Goal: Task Accomplishment & Management: Complete application form

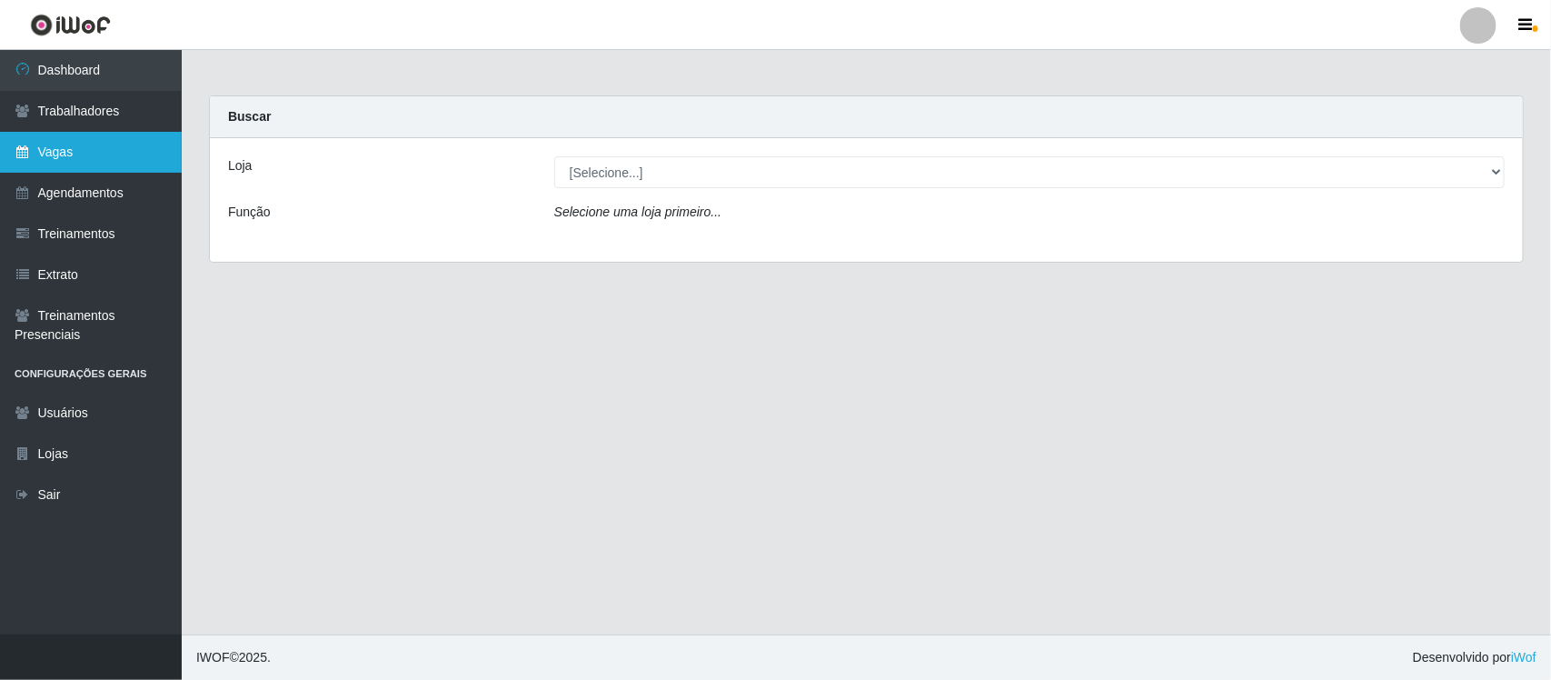
click at [96, 155] on link "Vagas" at bounding box center [91, 152] width 182 height 41
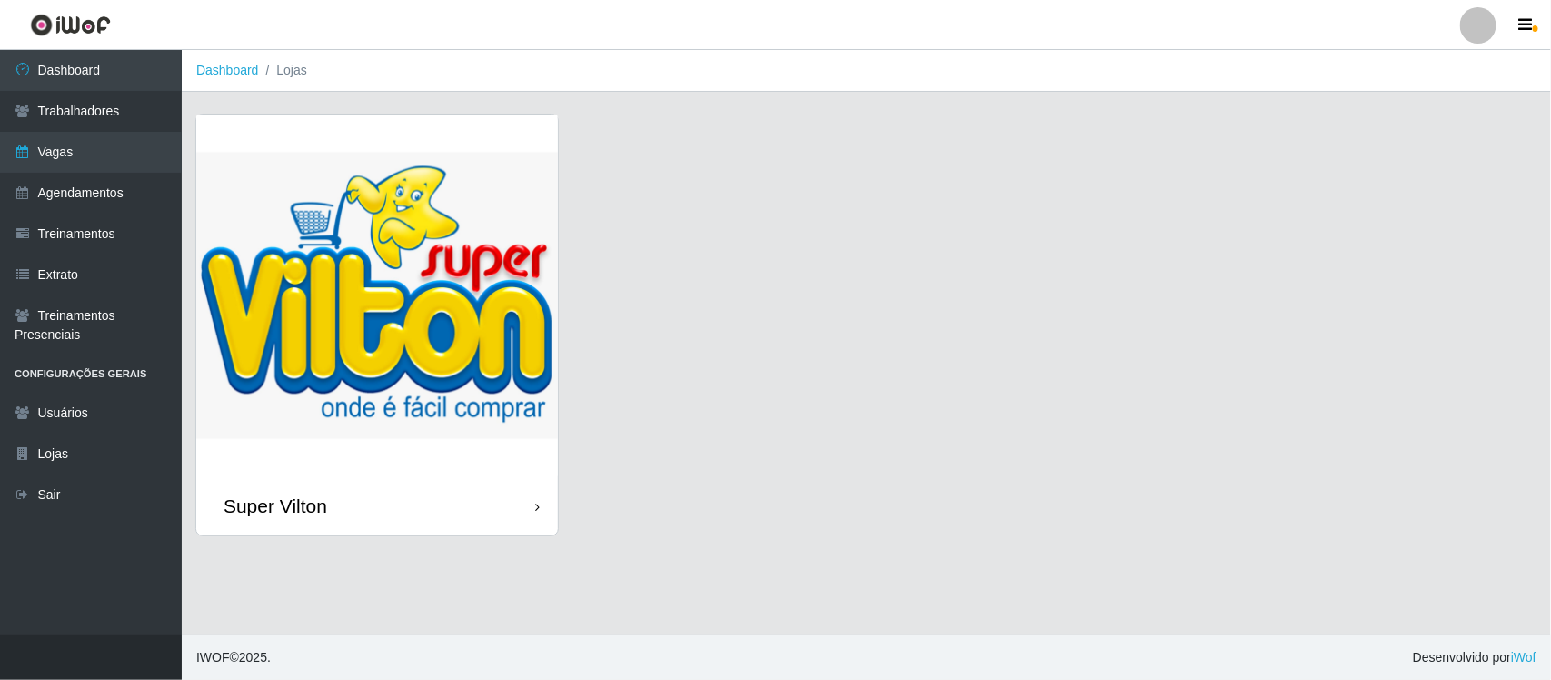
click at [375, 476] on div "Super Vilton" at bounding box center [377, 505] width 362 height 59
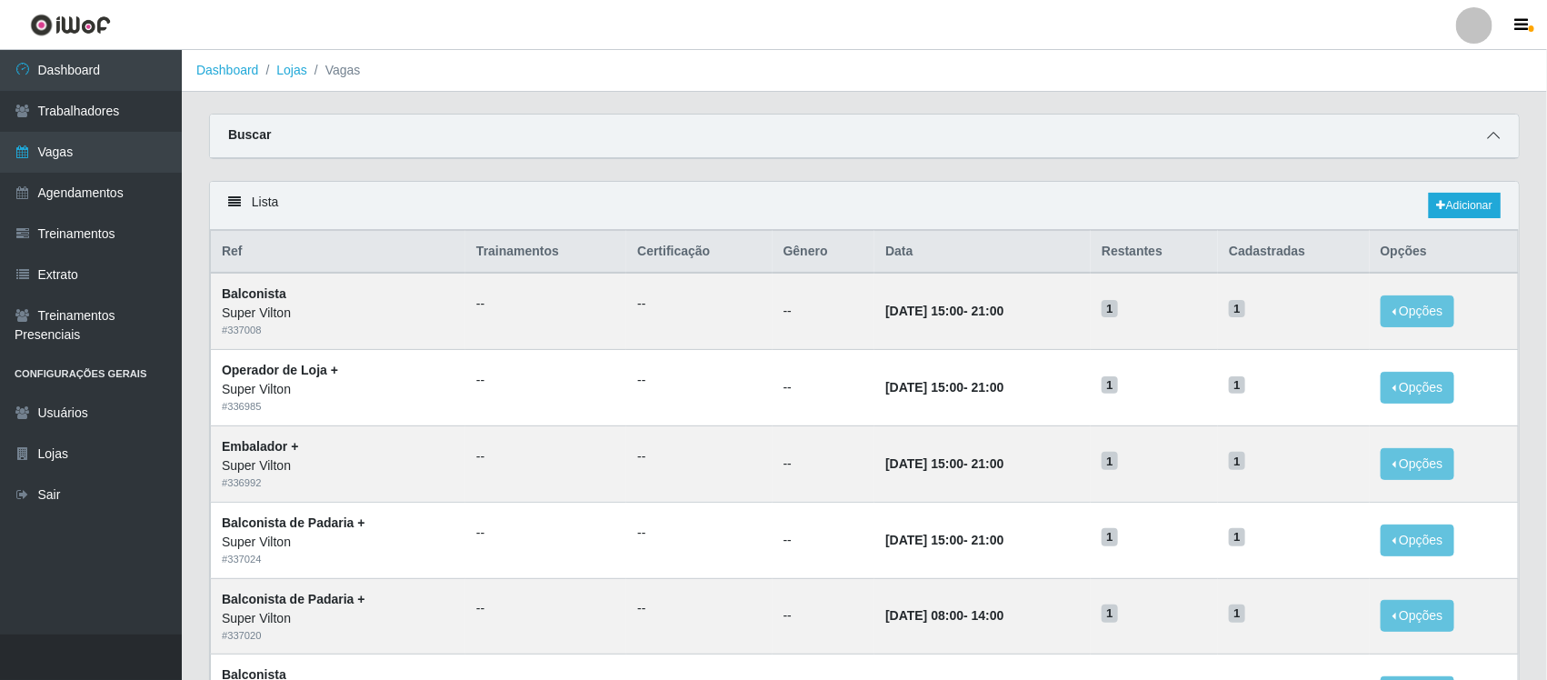
click at [1490, 139] on icon at bounding box center [1493, 135] width 13 height 13
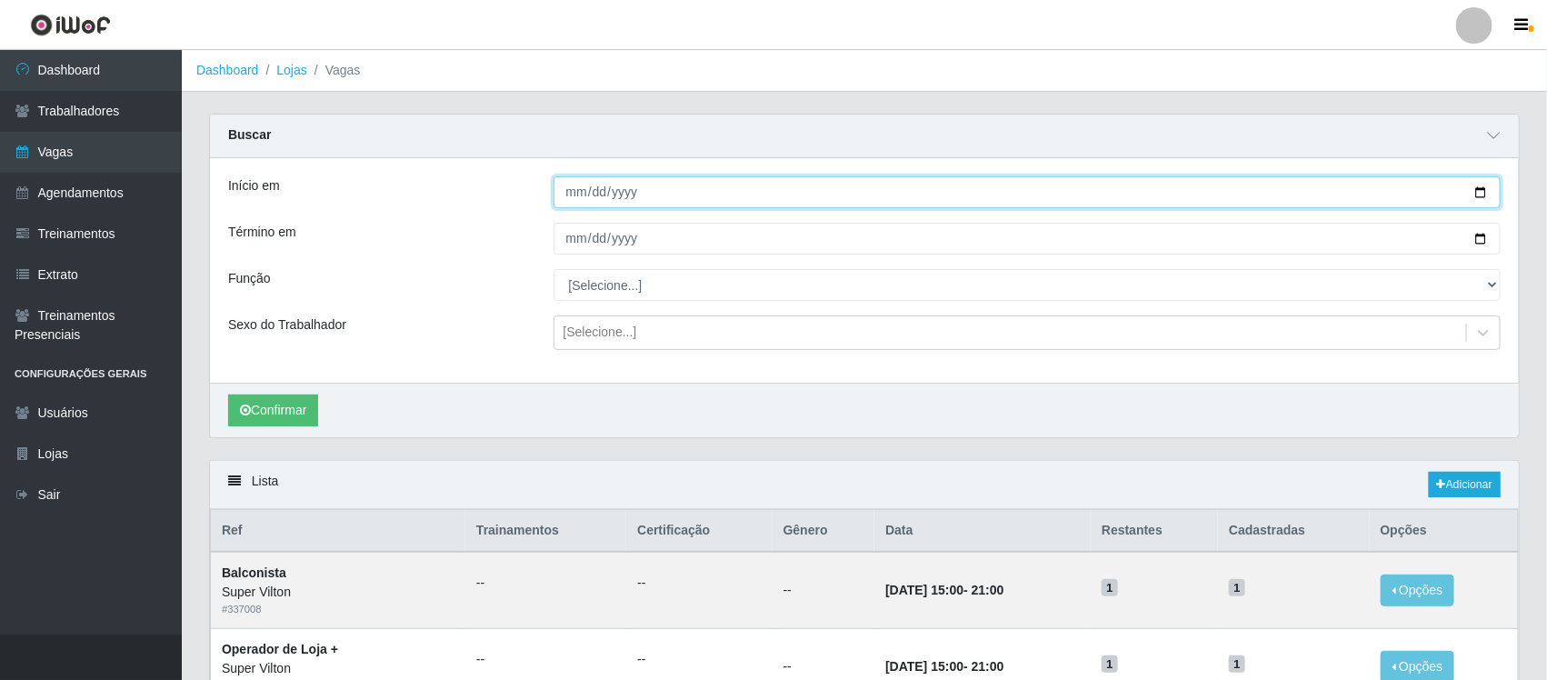
click at [578, 192] on input "Início em" at bounding box center [1027, 192] width 948 height 32
type input "2025-08-28"
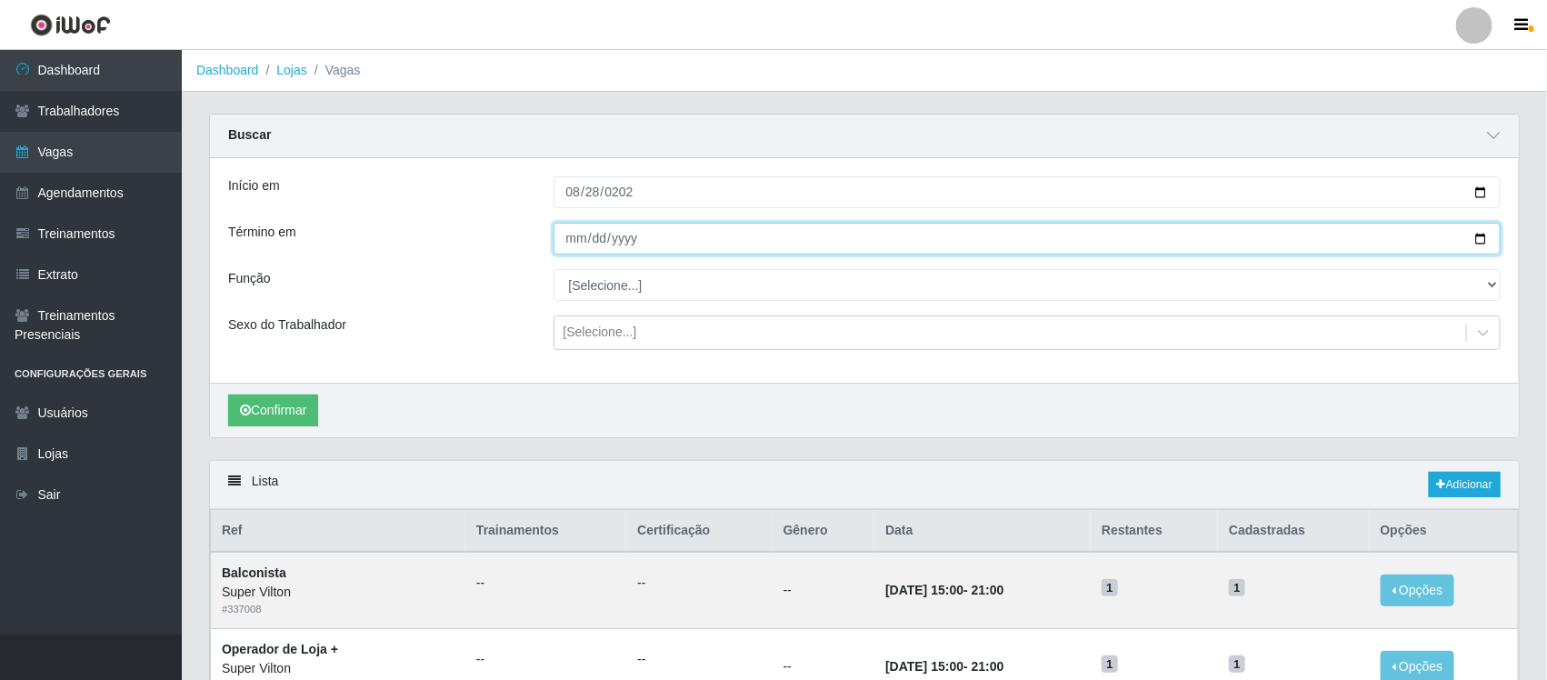
click at [572, 238] on input "Término em" at bounding box center [1027, 239] width 948 height 32
type input "2025-09-15"
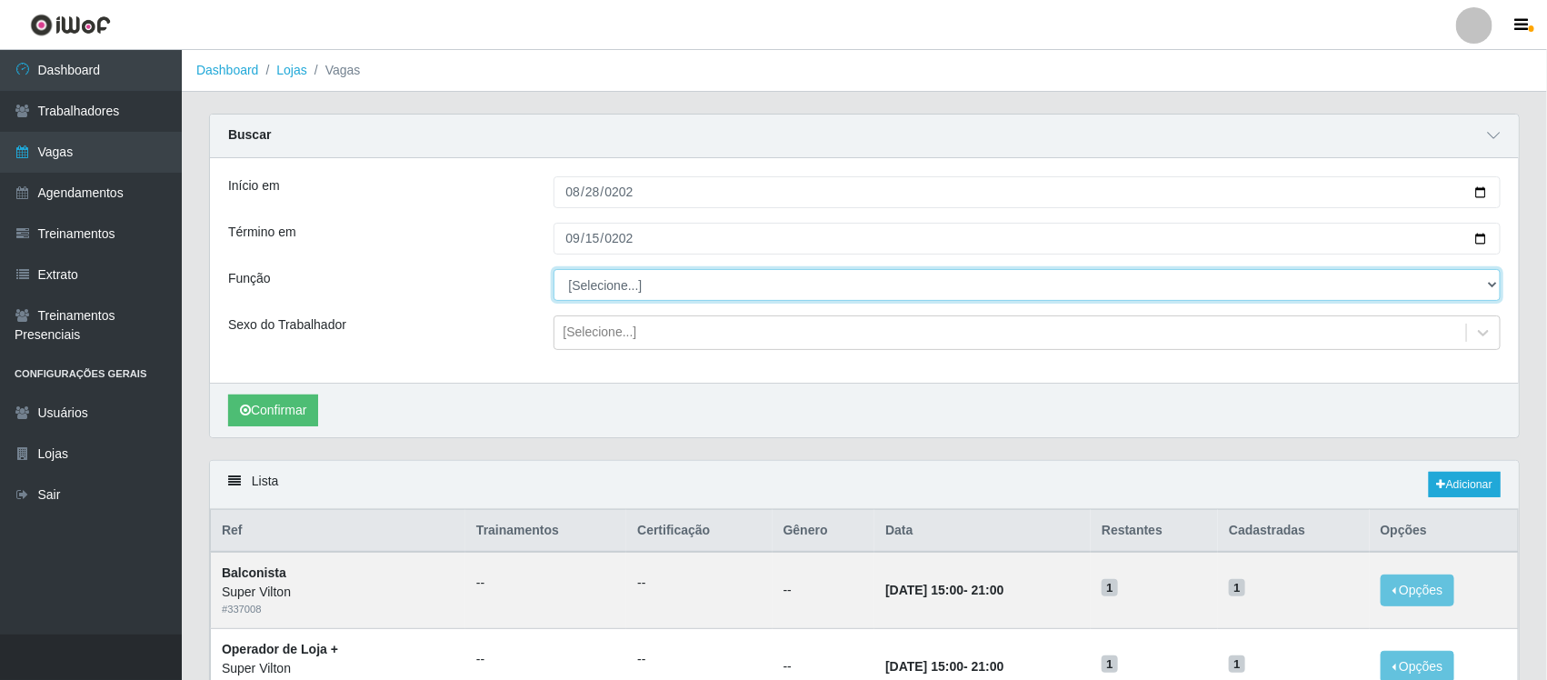
click at [610, 288] on select "[Selecione...] ASG ASG + ASG ++ Auxiliar de Depósito Auxiliar de Depósito + Aux…" at bounding box center [1027, 285] width 948 height 32
select select "123"
click at [553, 270] on select "[Selecione...] ASG ASG + ASG ++ Auxiliar de Depósito Auxiliar de Depósito + Aux…" at bounding box center [1027, 285] width 948 height 32
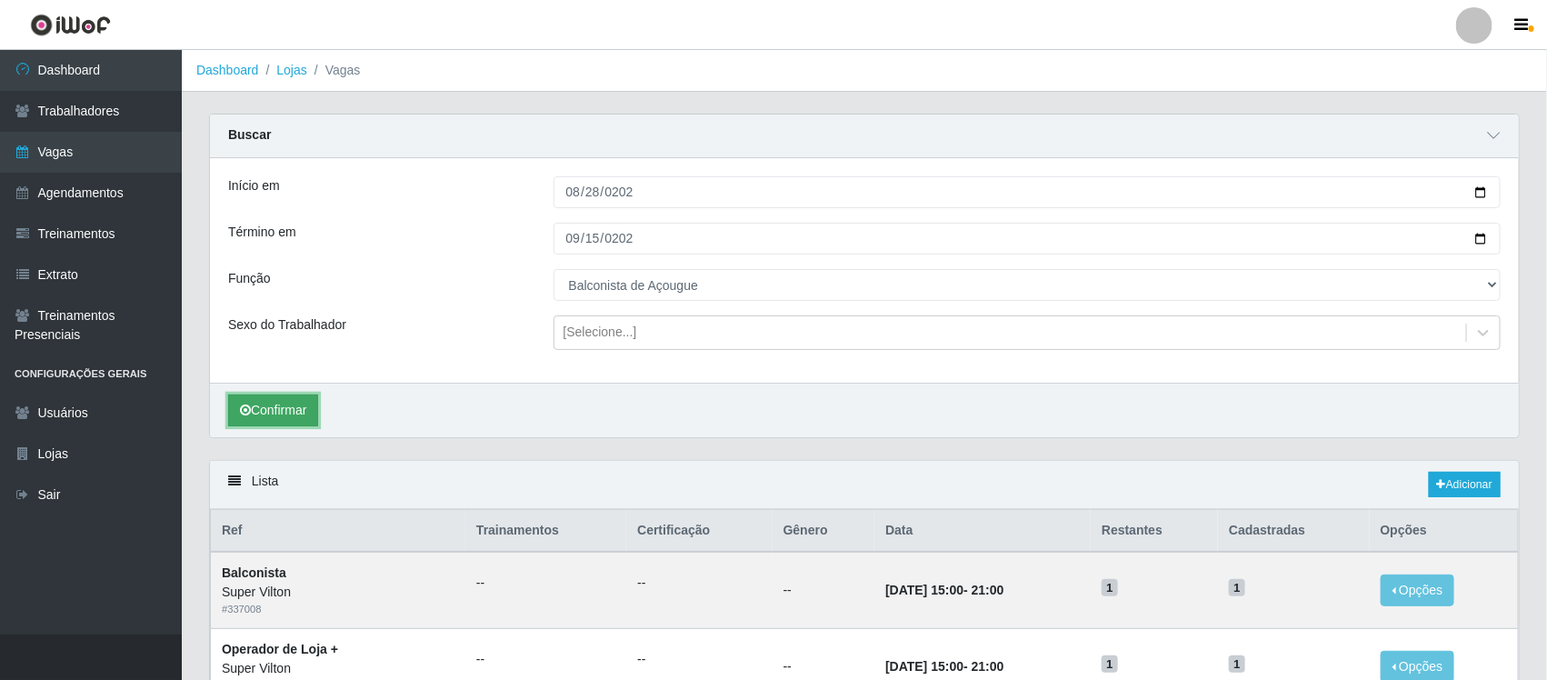
click at [273, 415] on button "Confirmar" at bounding box center [273, 410] width 90 height 32
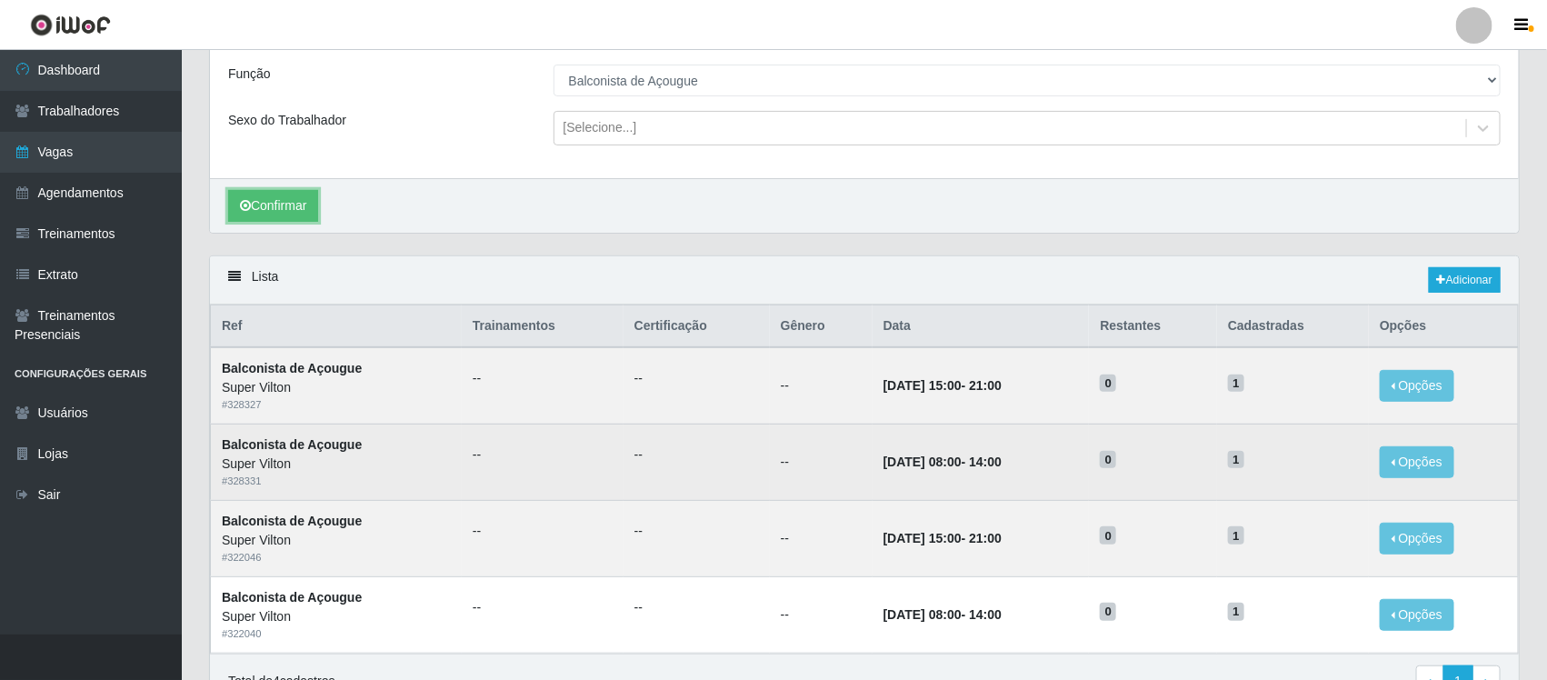
scroll to position [304, 0]
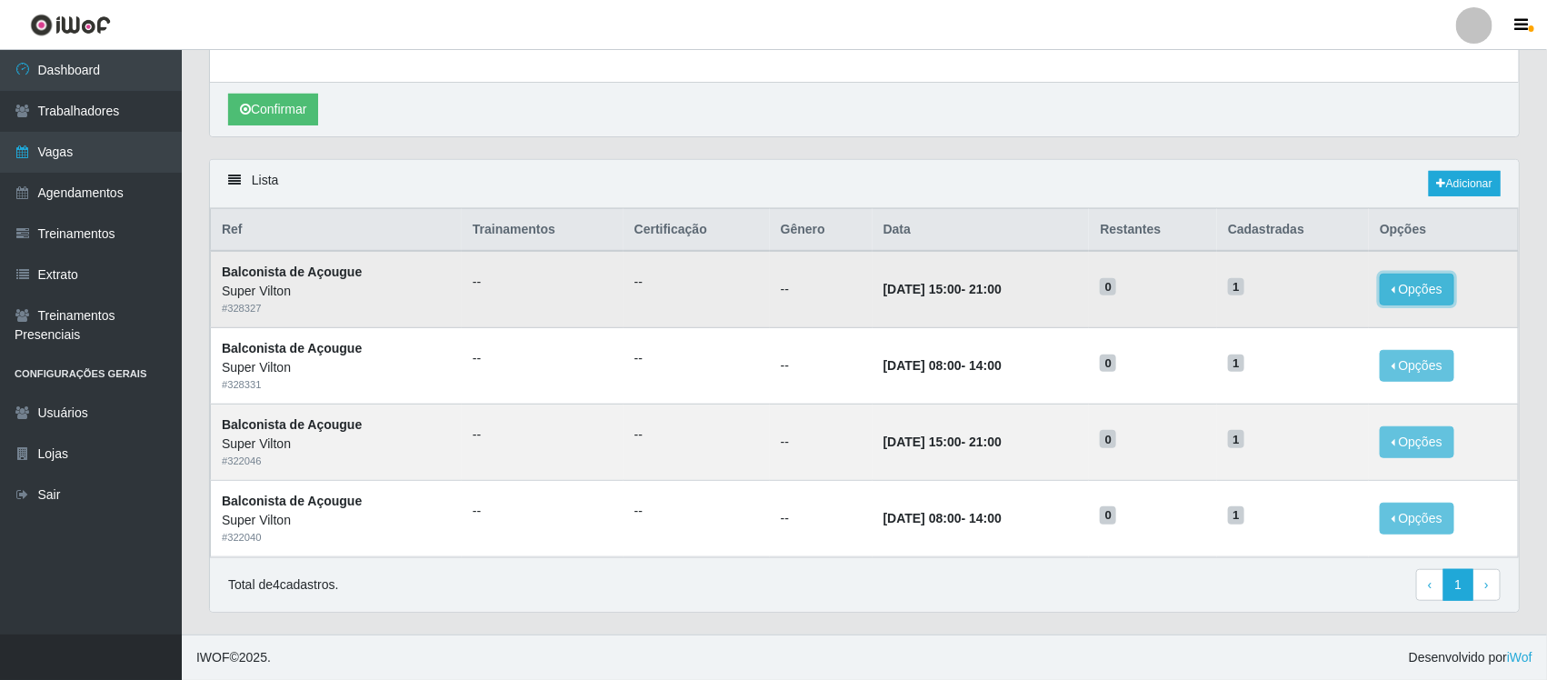
click at [1427, 283] on button "Opções" at bounding box center [1416, 290] width 75 height 32
click at [1331, 291] on button "Editar" at bounding box center [1305, 292] width 144 height 37
drag, startPoint x: 125, startPoint y: 193, endPoint x: 188, endPoint y: 189, distance: 62.8
click at [125, 193] on link "Agendamentos" at bounding box center [91, 193] width 182 height 41
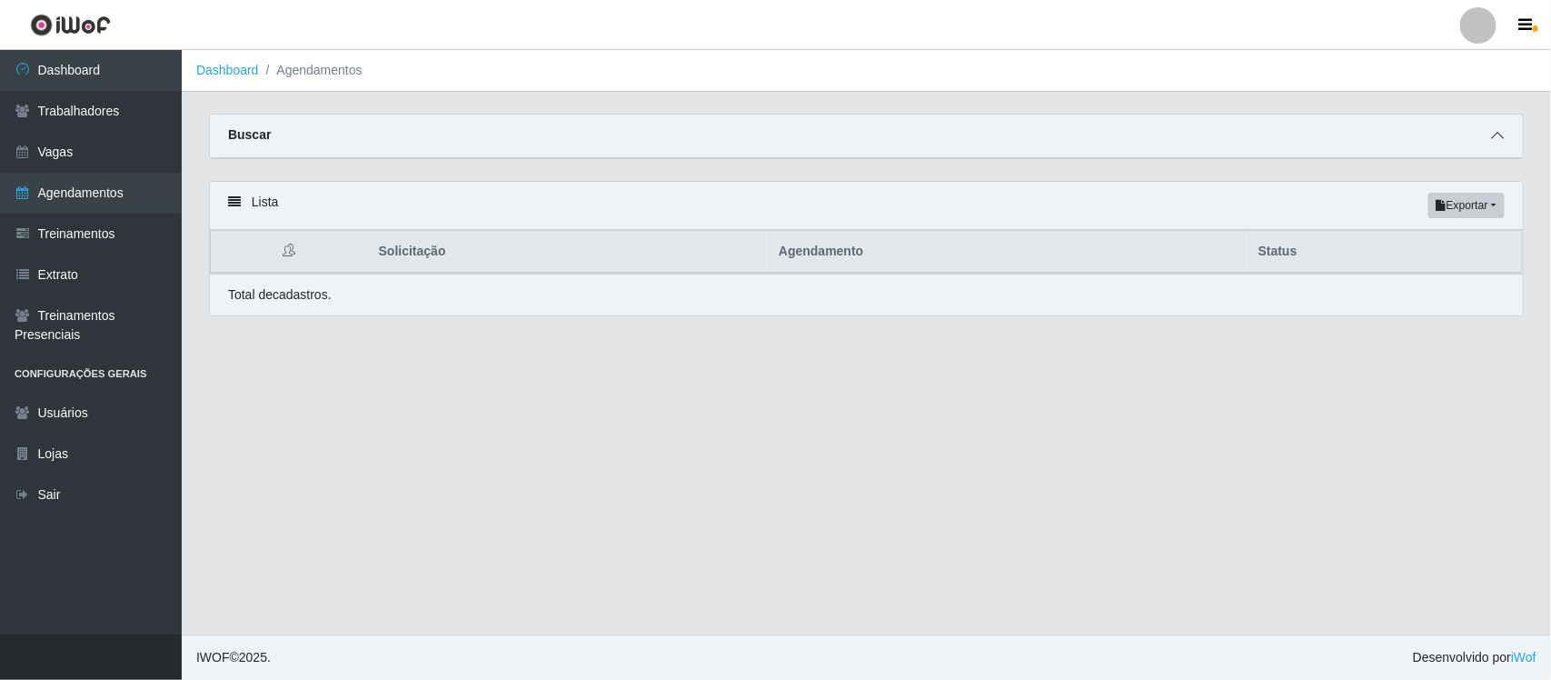
click at [1491, 139] on icon at bounding box center [1497, 135] width 13 height 13
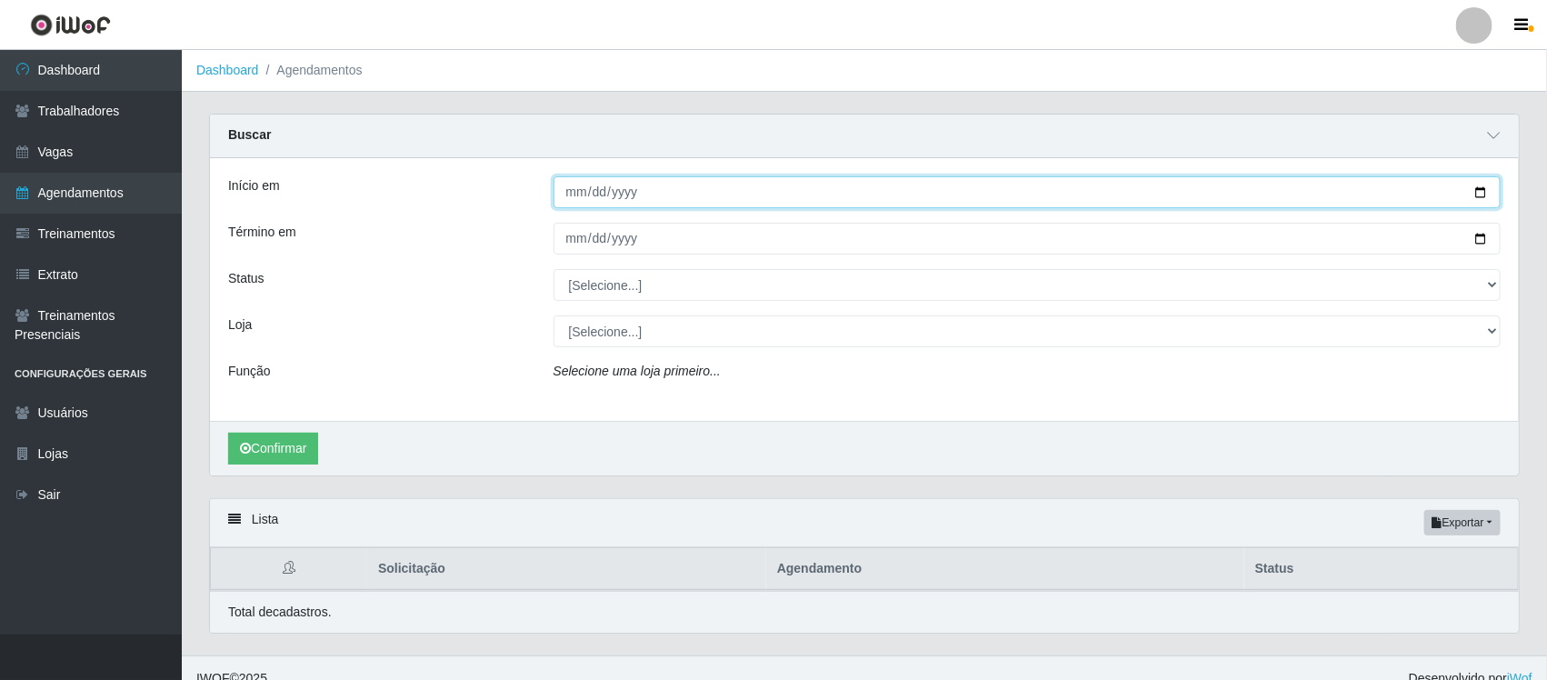
click at [570, 188] on input "Início em" at bounding box center [1027, 192] width 948 height 32
type input "2025-08-28"
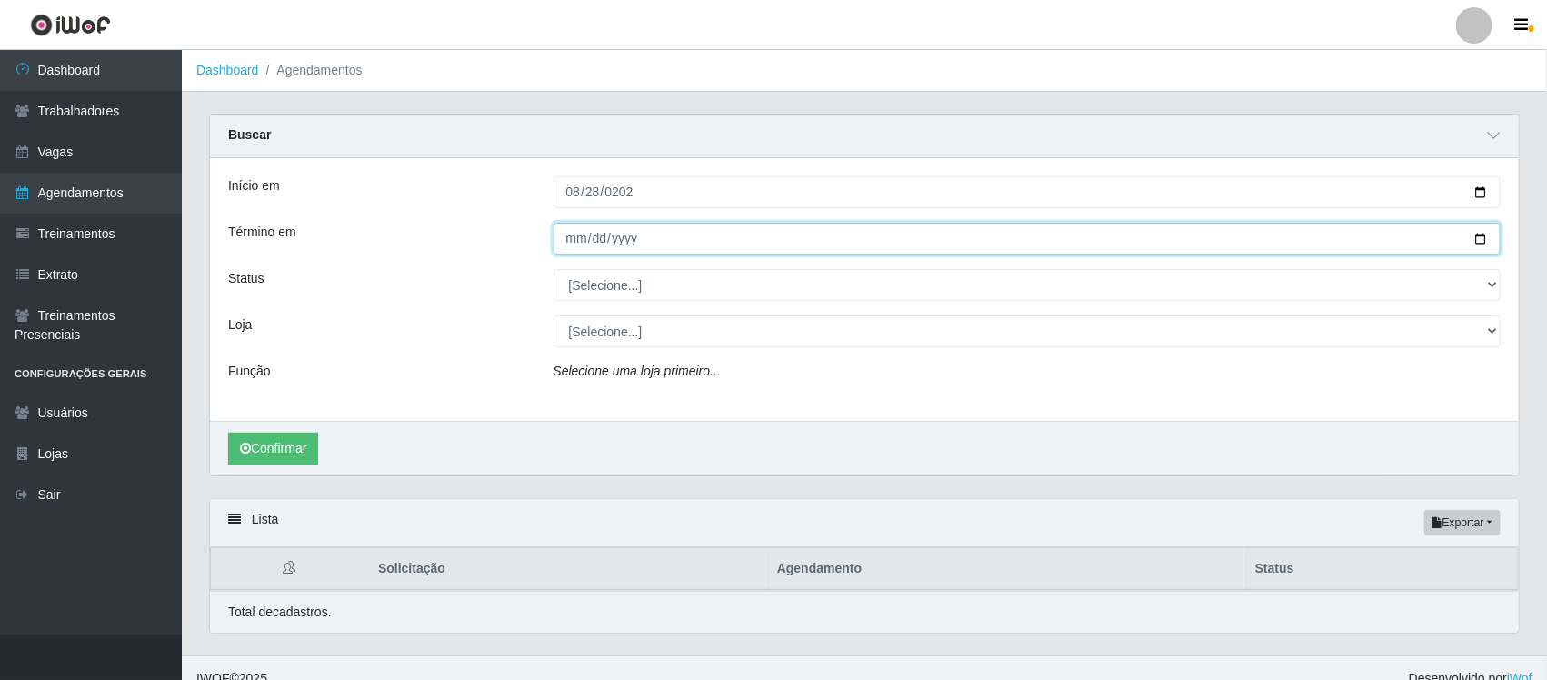
click at [580, 239] on input "Término em" at bounding box center [1027, 239] width 948 height 32
click at [560, 239] on input "Término em" at bounding box center [1027, 239] width 948 height 32
click at [564, 239] on input "Término em" at bounding box center [1027, 239] width 948 height 32
click at [566, 239] on input "Término em" at bounding box center [1027, 239] width 948 height 32
click at [613, 234] on input "Término em" at bounding box center [1027, 239] width 948 height 32
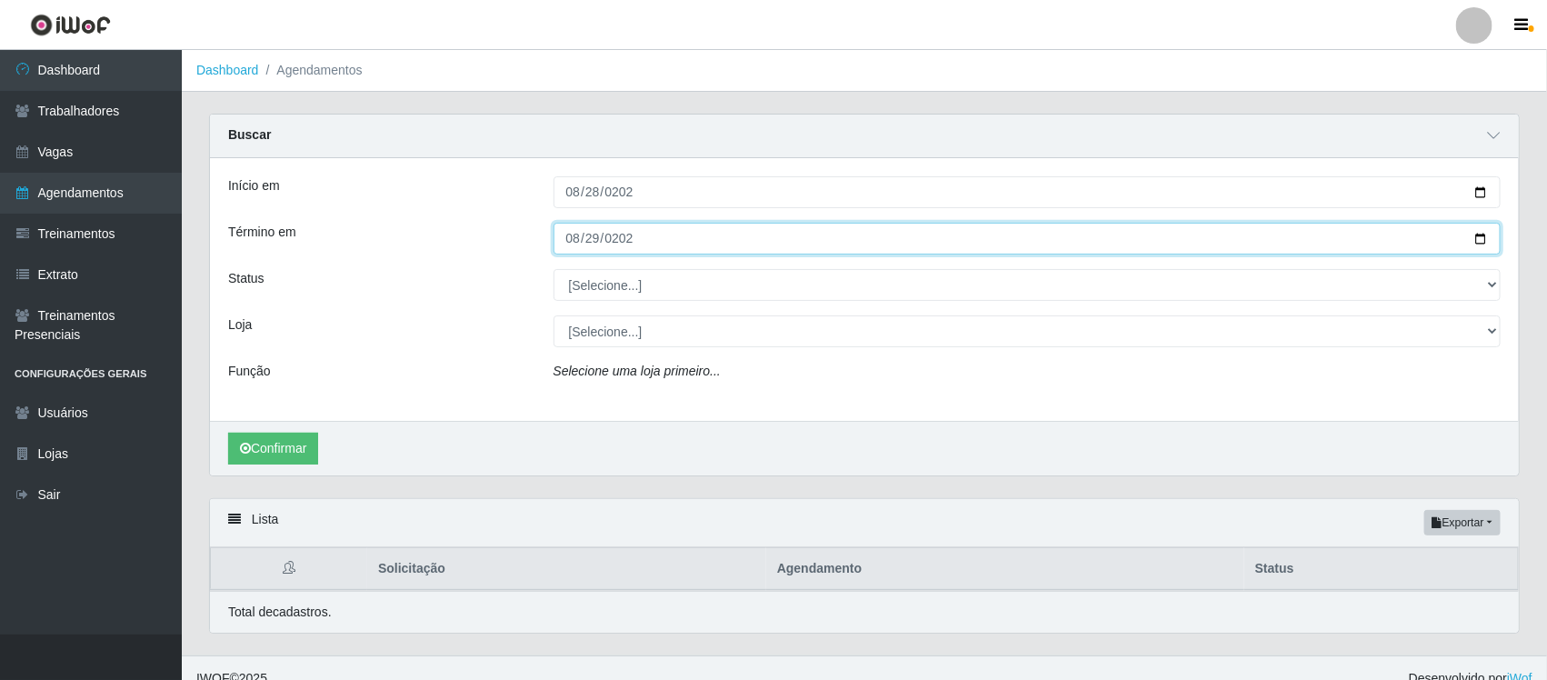
type input "2025-08-29"
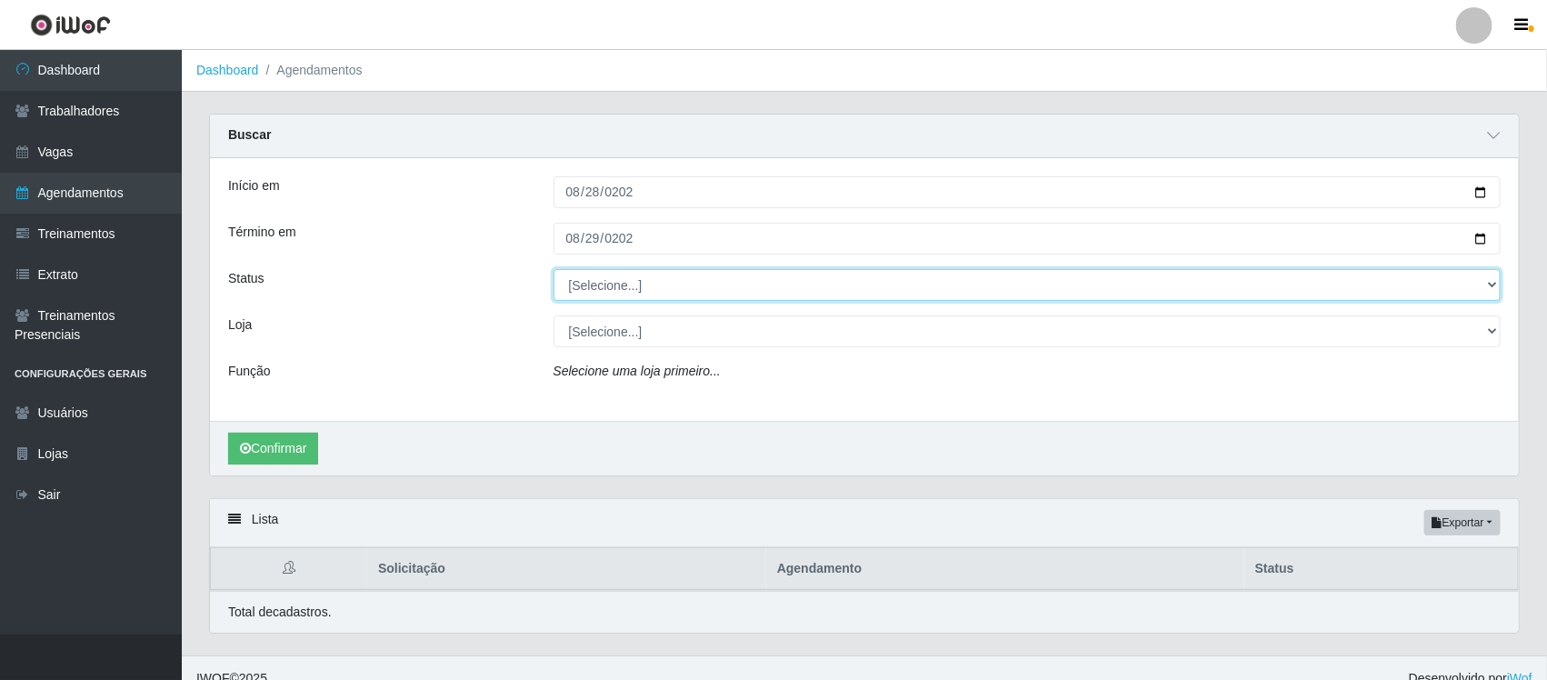
click at [622, 284] on select "[Selecione...] AGENDADO AGUARDANDO LIBERAR EM ANDAMENTO EM REVISÃO FINALIZADO C…" at bounding box center [1027, 285] width 948 height 32
select select "AGENDADO"
click at [553, 270] on select "[Selecione...] AGENDADO AGUARDANDO LIBERAR EM ANDAMENTO EM REVISÃO FINALIZADO C…" at bounding box center [1027, 285] width 948 height 32
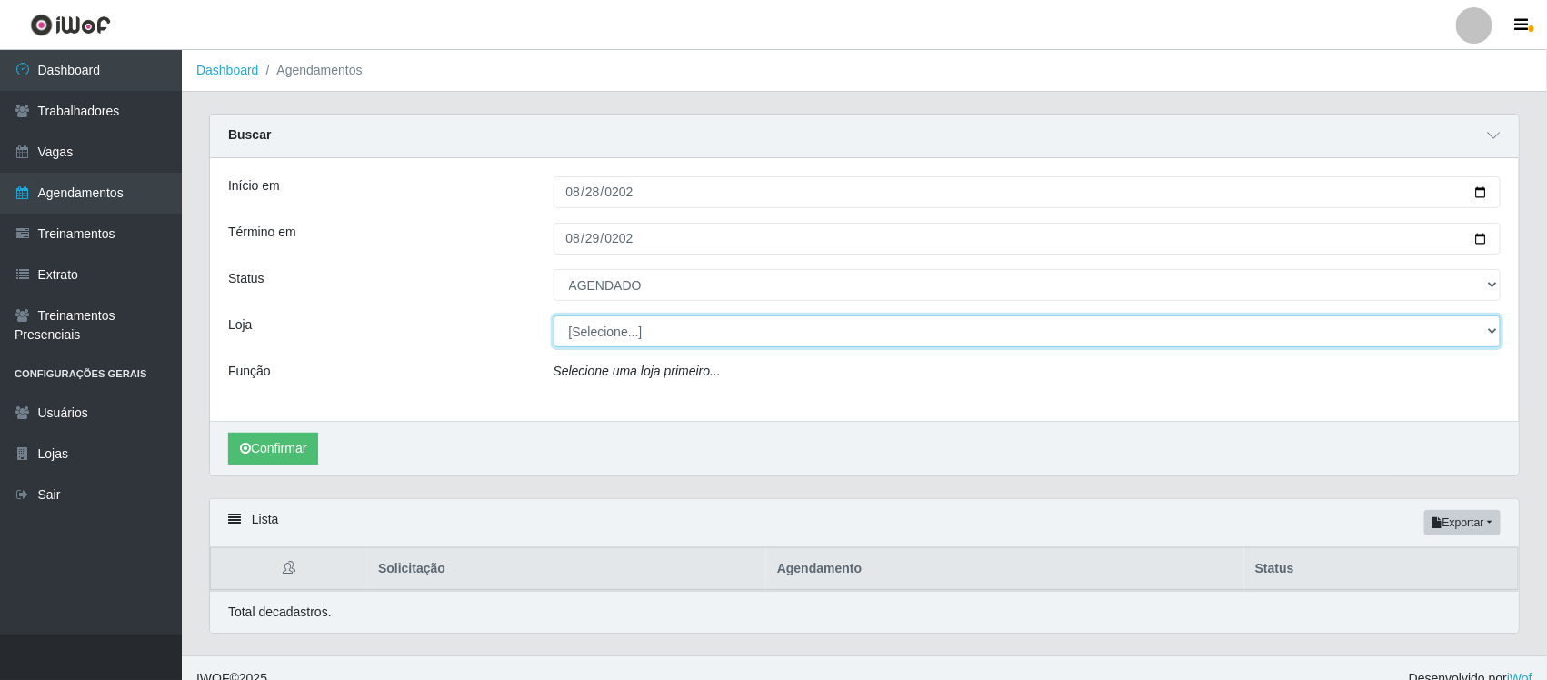
click at [642, 333] on select "[Selecione...] Super Vilton" at bounding box center [1027, 331] width 948 height 32
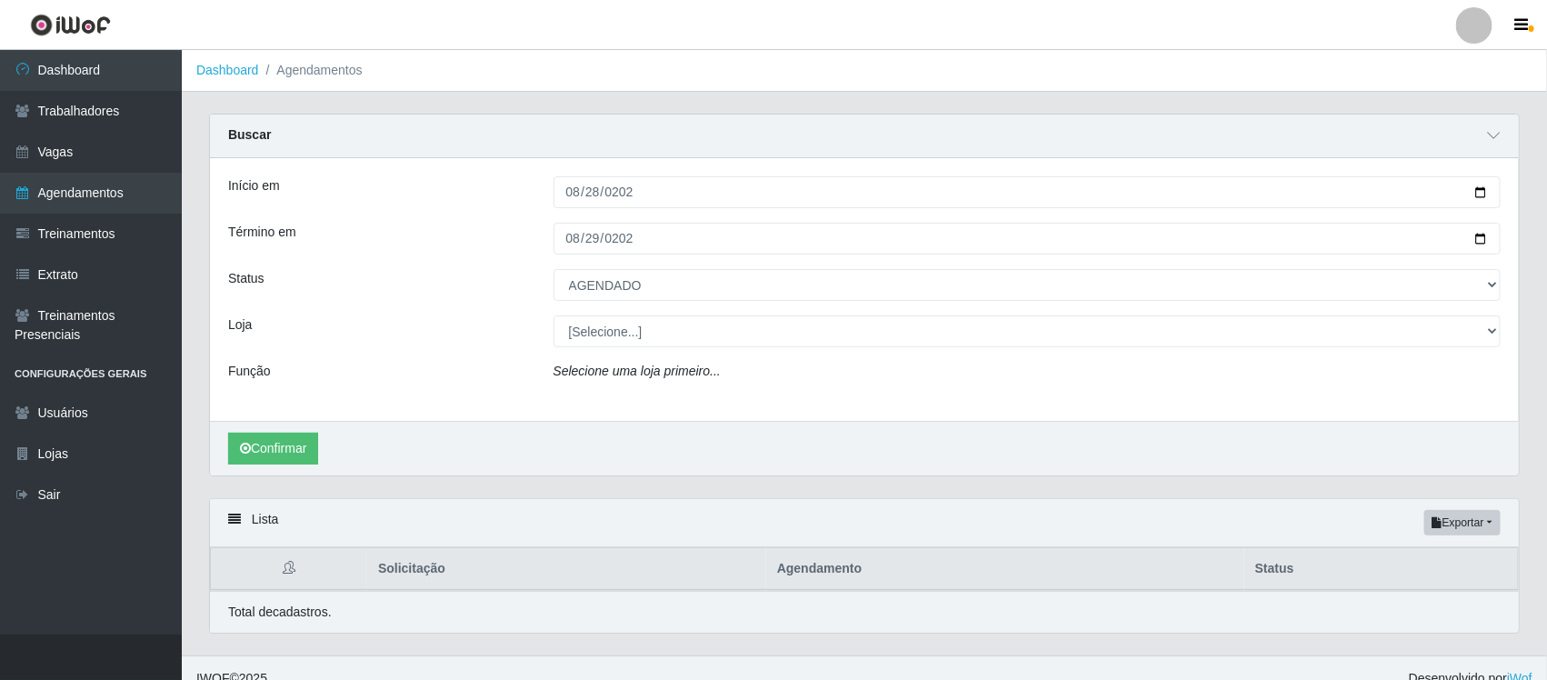
drag, startPoint x: 455, startPoint y: 300, endPoint x: 345, endPoint y: 419, distance: 162.0
click at [455, 300] on div "Status" at bounding box center [376, 285] width 325 height 32
click at [305, 438] on button "Confirmar" at bounding box center [273, 449] width 90 height 32
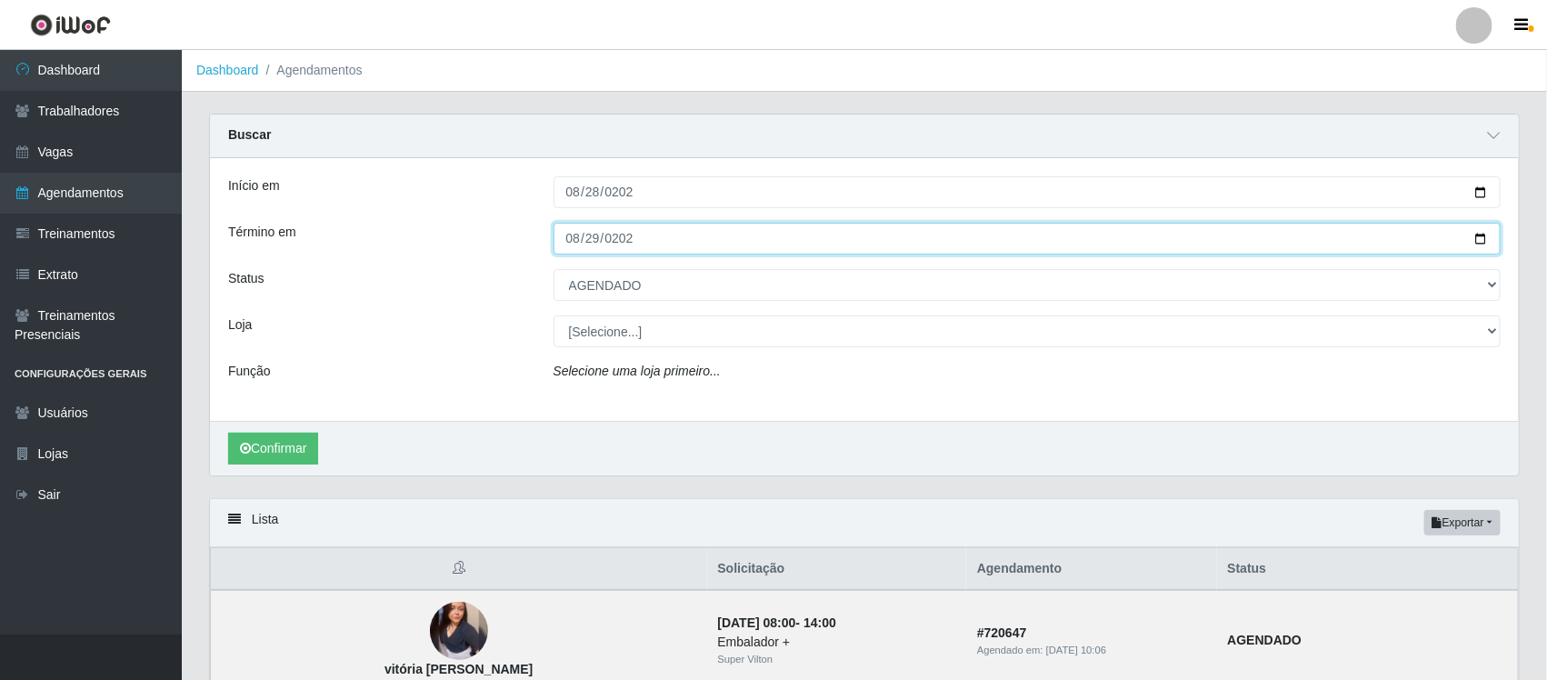
click at [565, 238] on input "2025-08-29" at bounding box center [1027, 239] width 948 height 32
type input "2025-08-28"
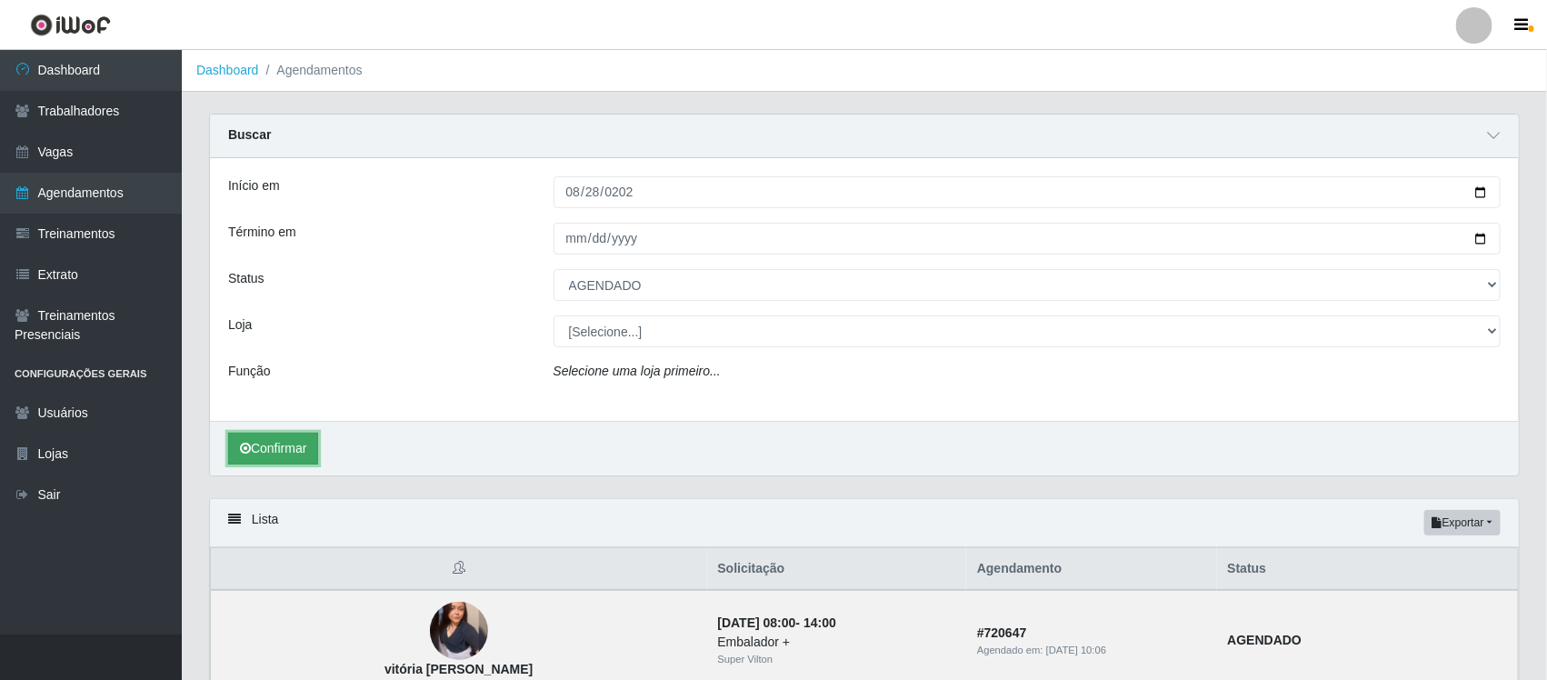
click at [304, 438] on button "Confirmar" at bounding box center [273, 449] width 90 height 32
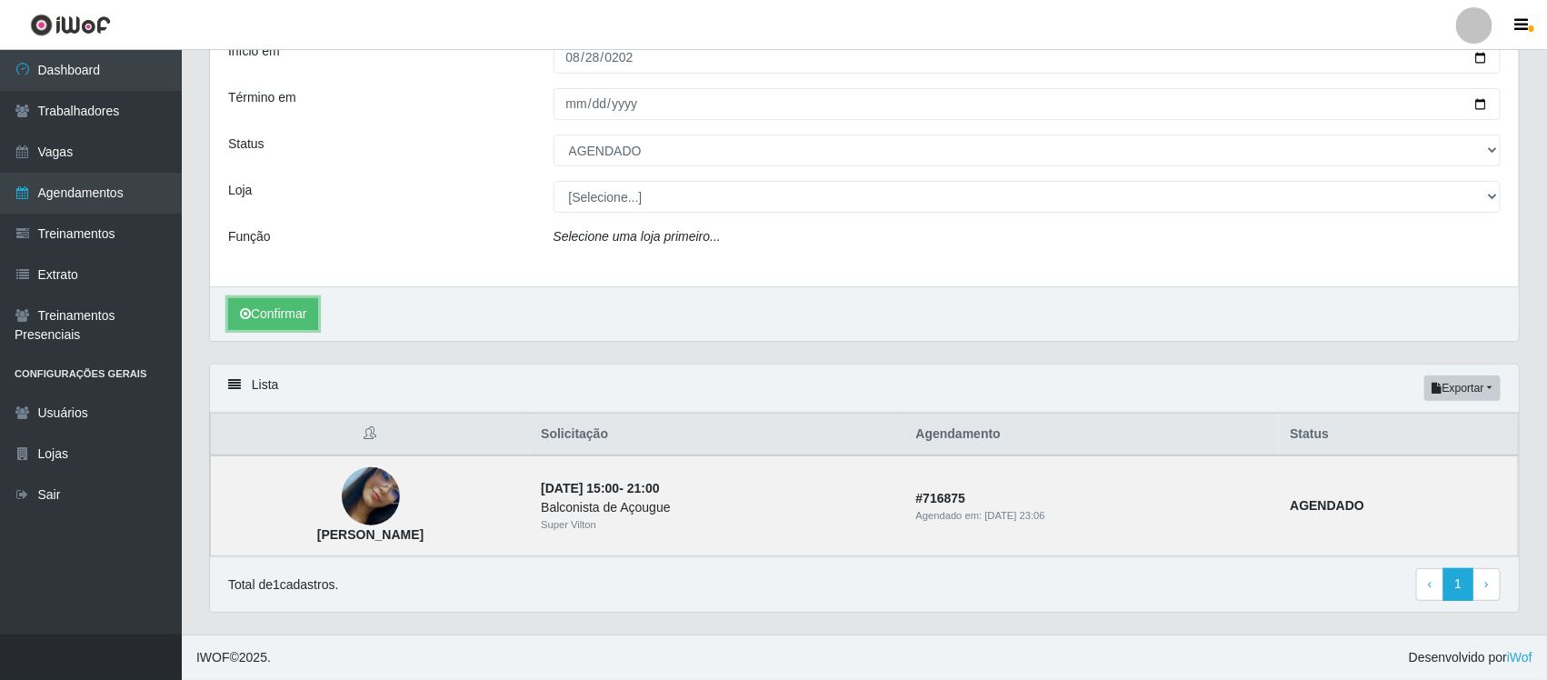
scroll to position [137, 0]
drag, startPoint x: 539, startPoint y: 510, endPoint x: 751, endPoint y: 510, distance: 212.6
click at [751, 510] on div "Balconista de Açougue" at bounding box center [717, 507] width 353 height 19
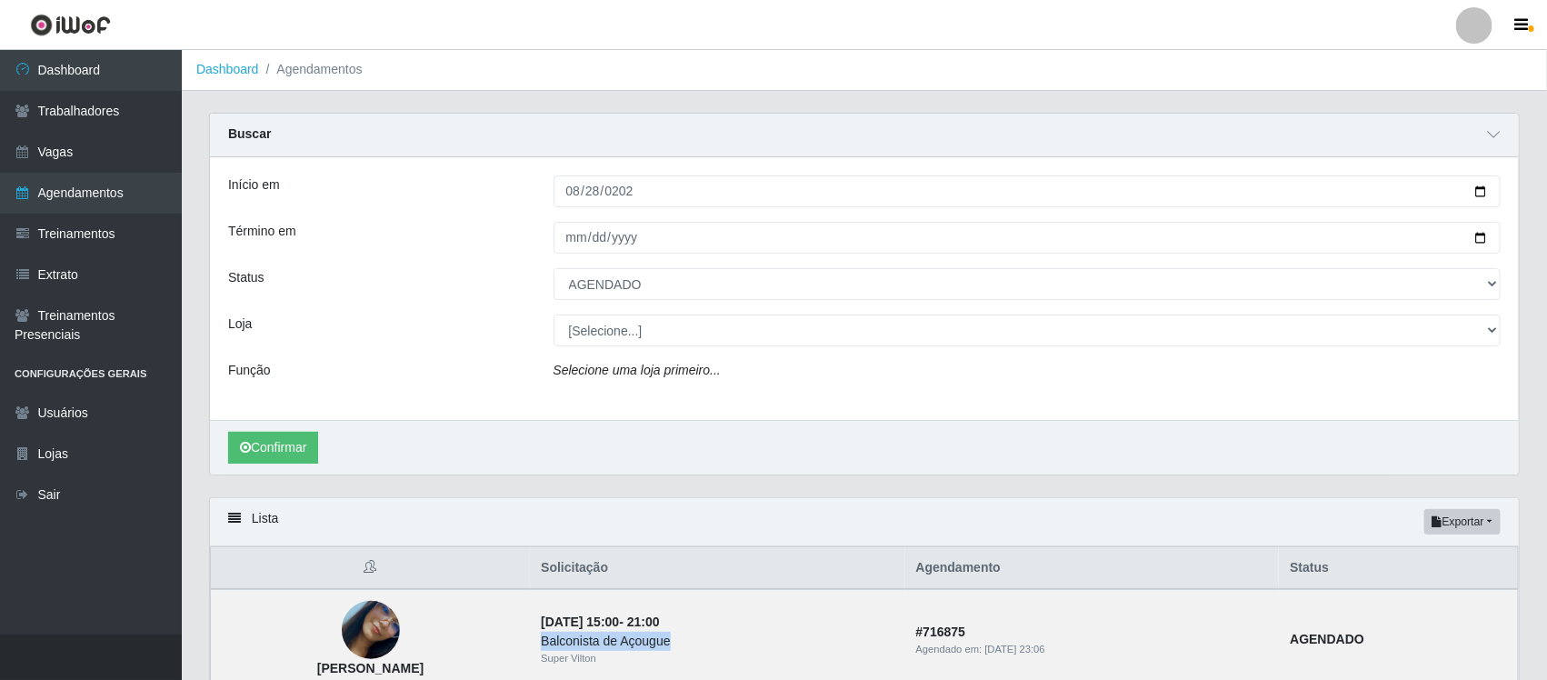
scroll to position [0, 0]
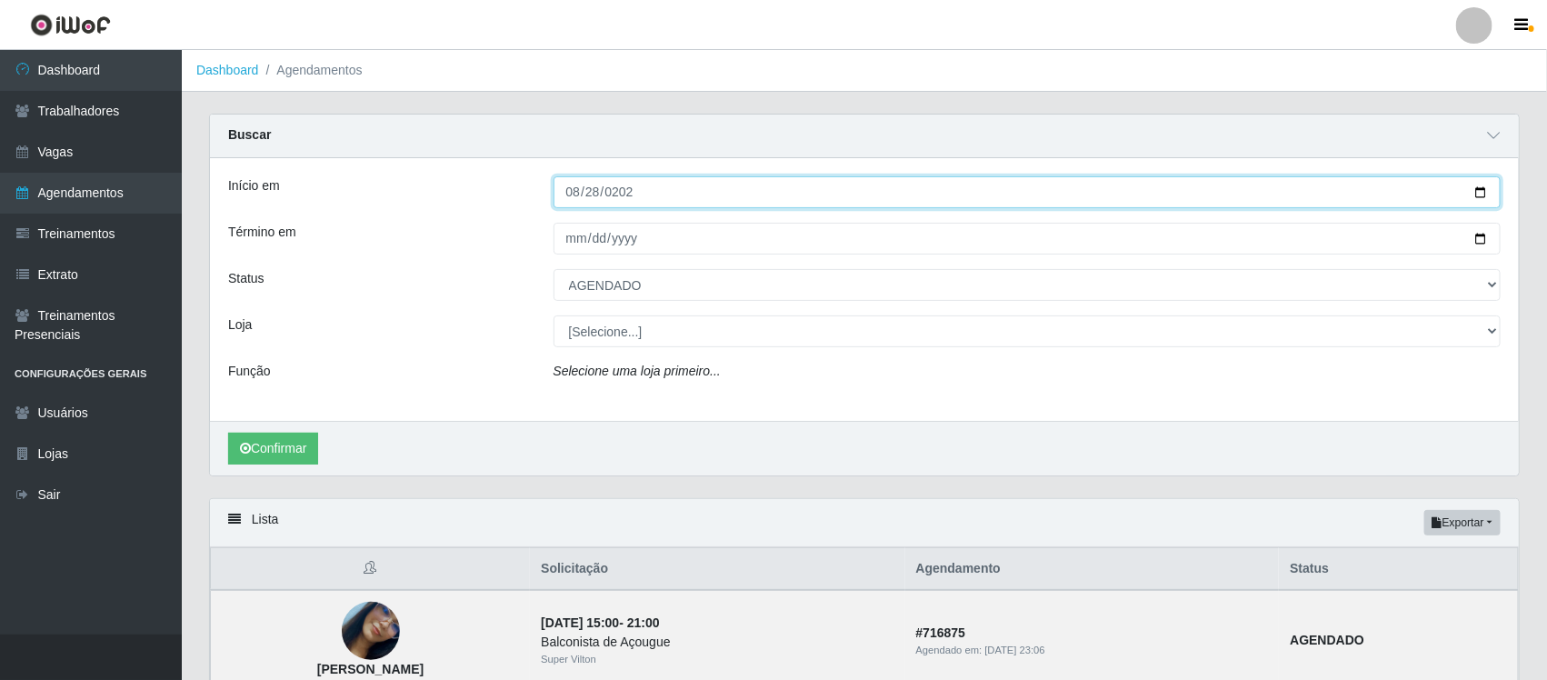
click at [569, 187] on input "2025-08-28" at bounding box center [1027, 192] width 948 height 32
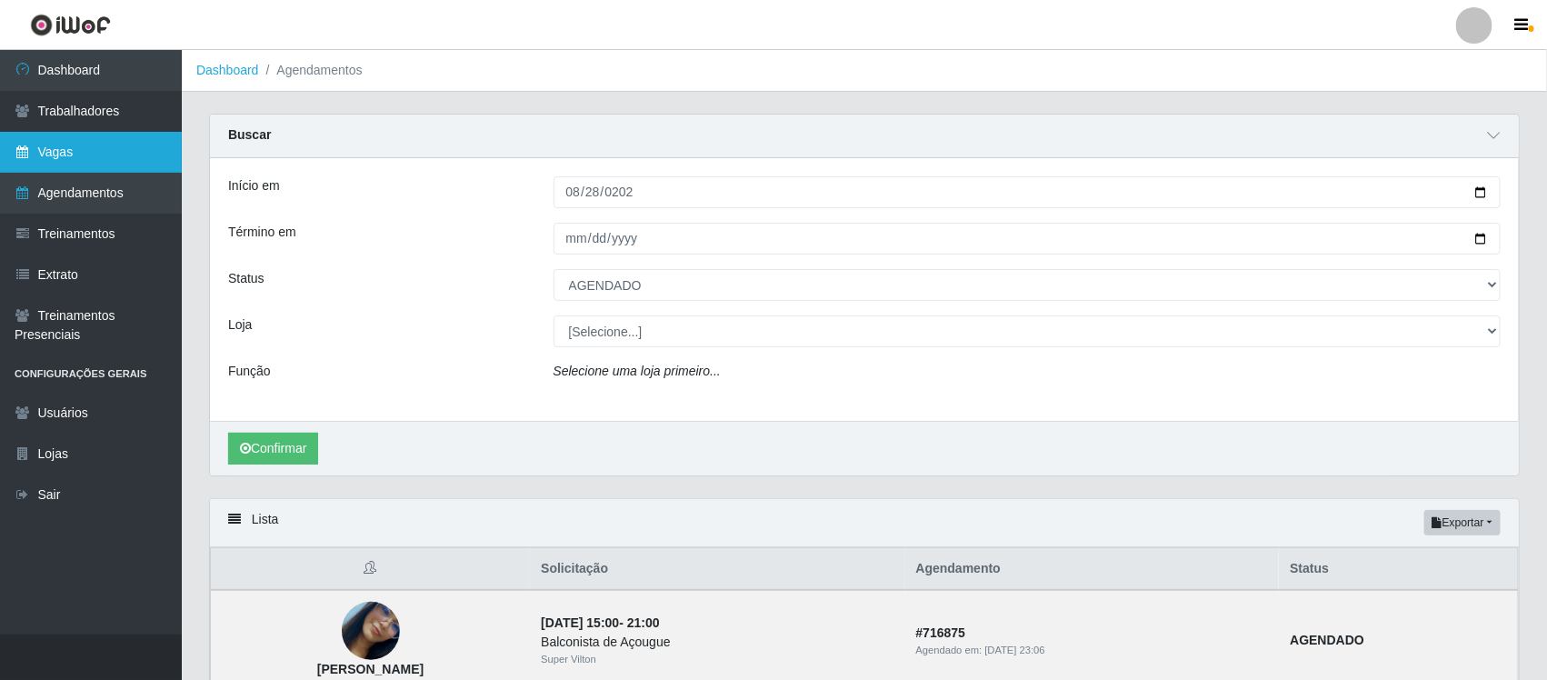
click at [100, 139] on link "Vagas" at bounding box center [91, 152] width 182 height 41
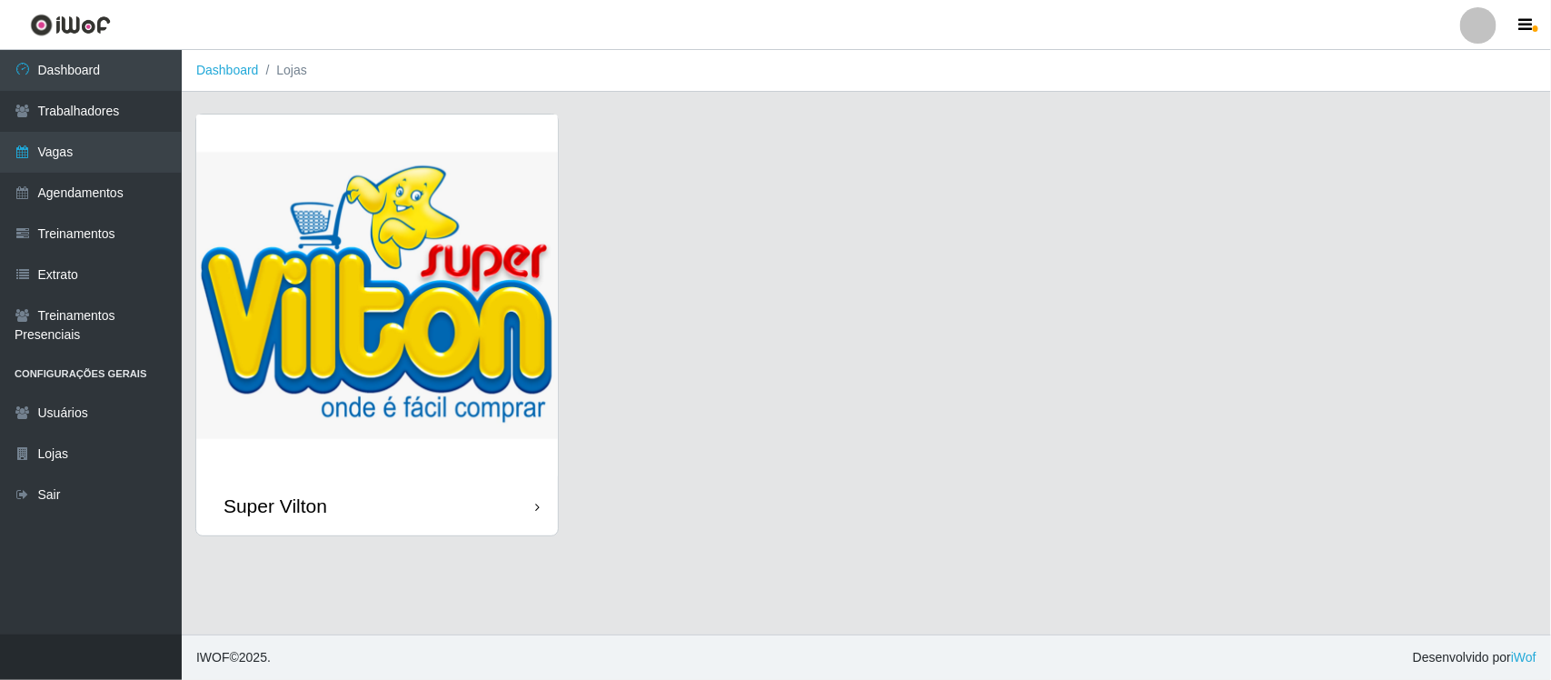
click at [323, 292] on img at bounding box center [377, 295] width 362 height 362
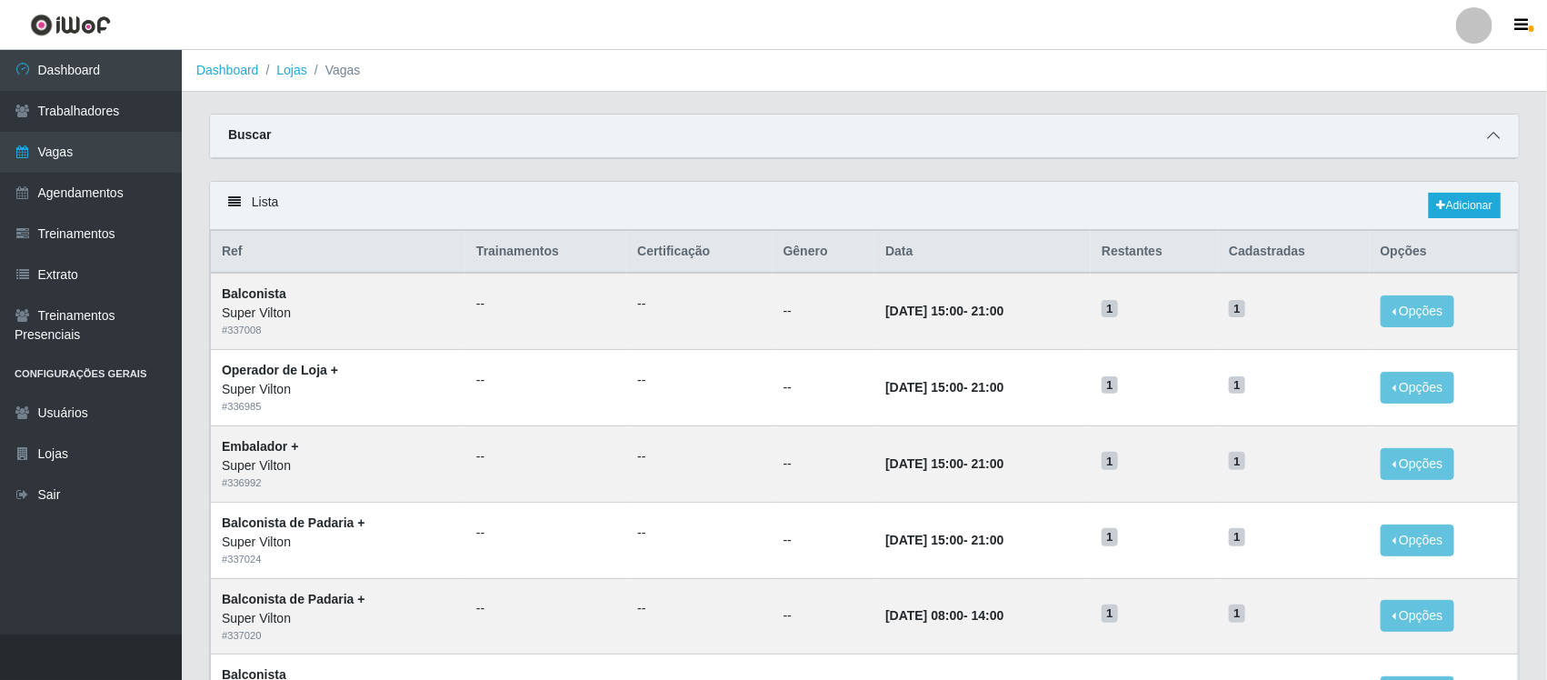
click at [1498, 133] on icon at bounding box center [1493, 135] width 13 height 13
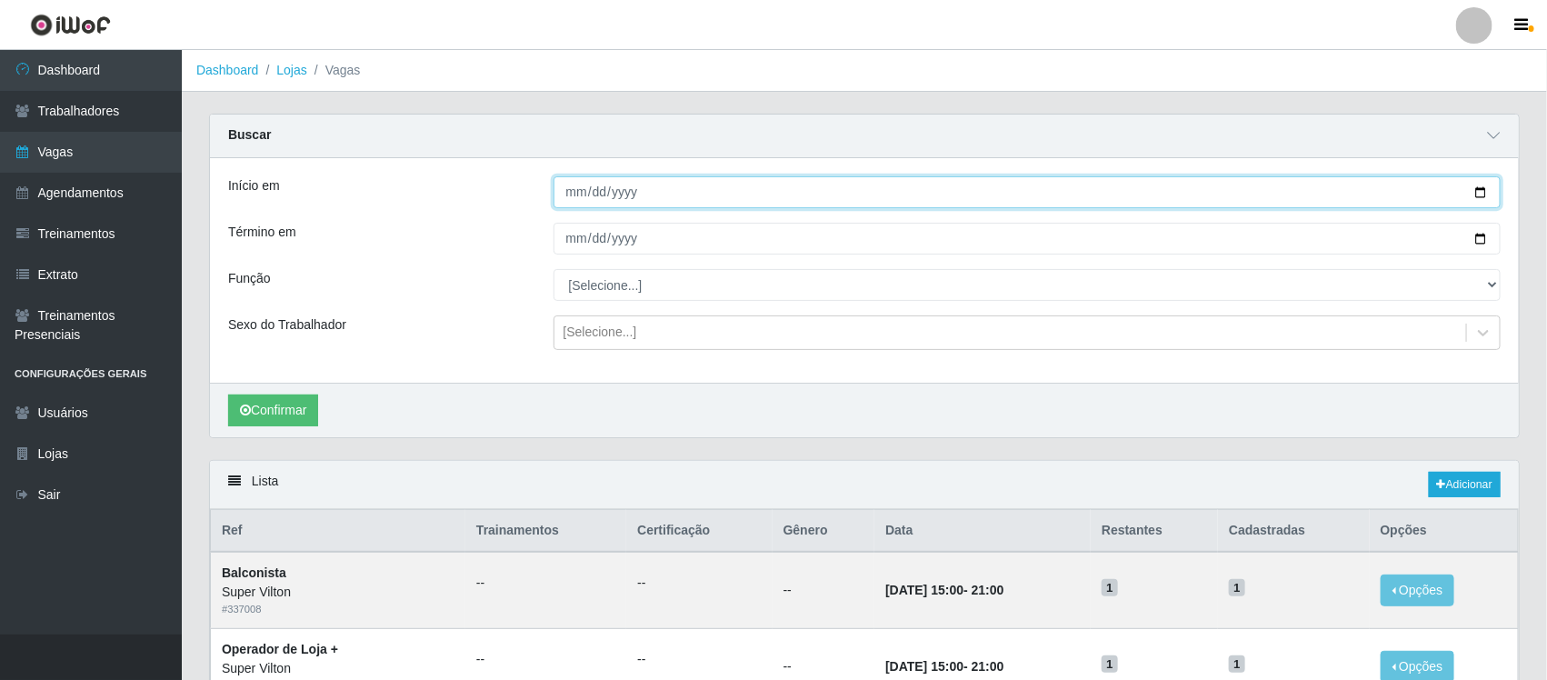
click at [565, 189] on input "Início em" at bounding box center [1027, 192] width 948 height 32
type input "[DATE]"
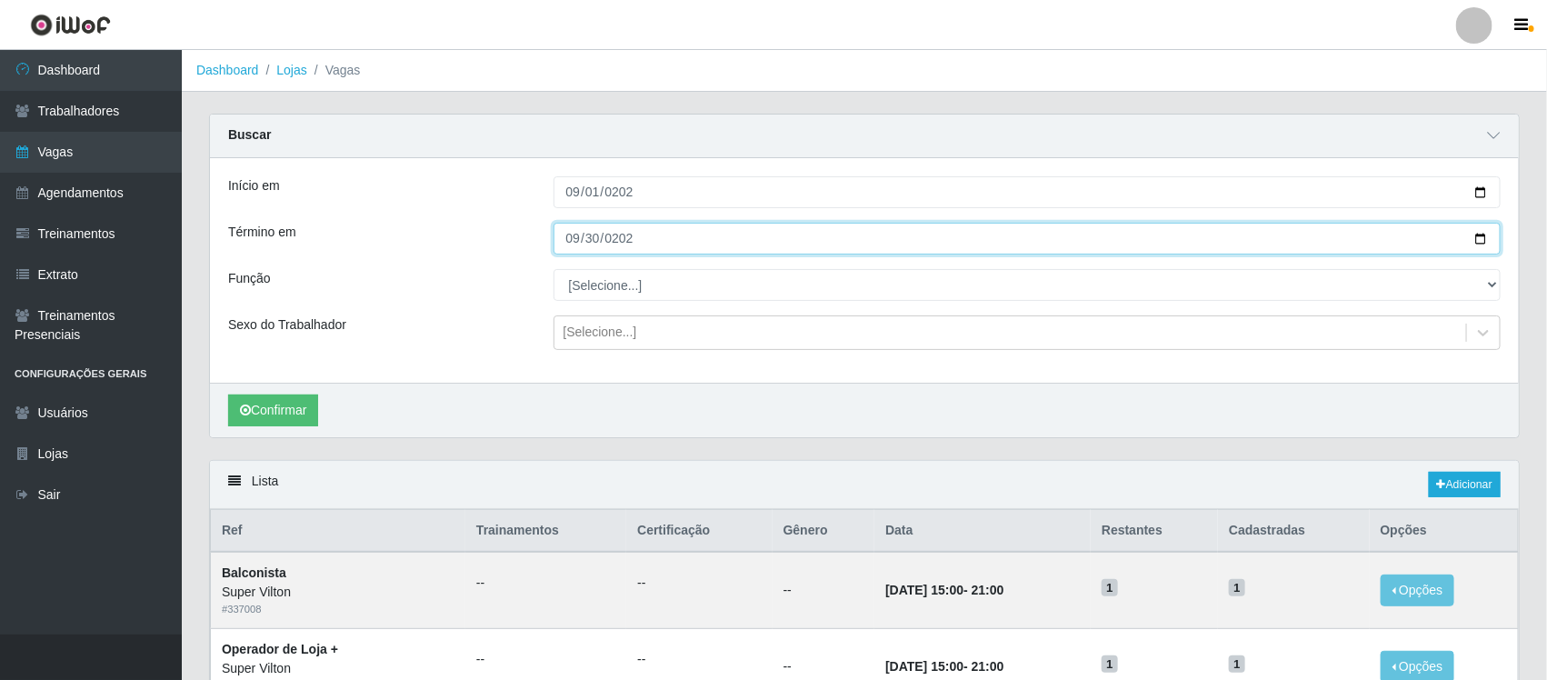
type input "[DATE]"
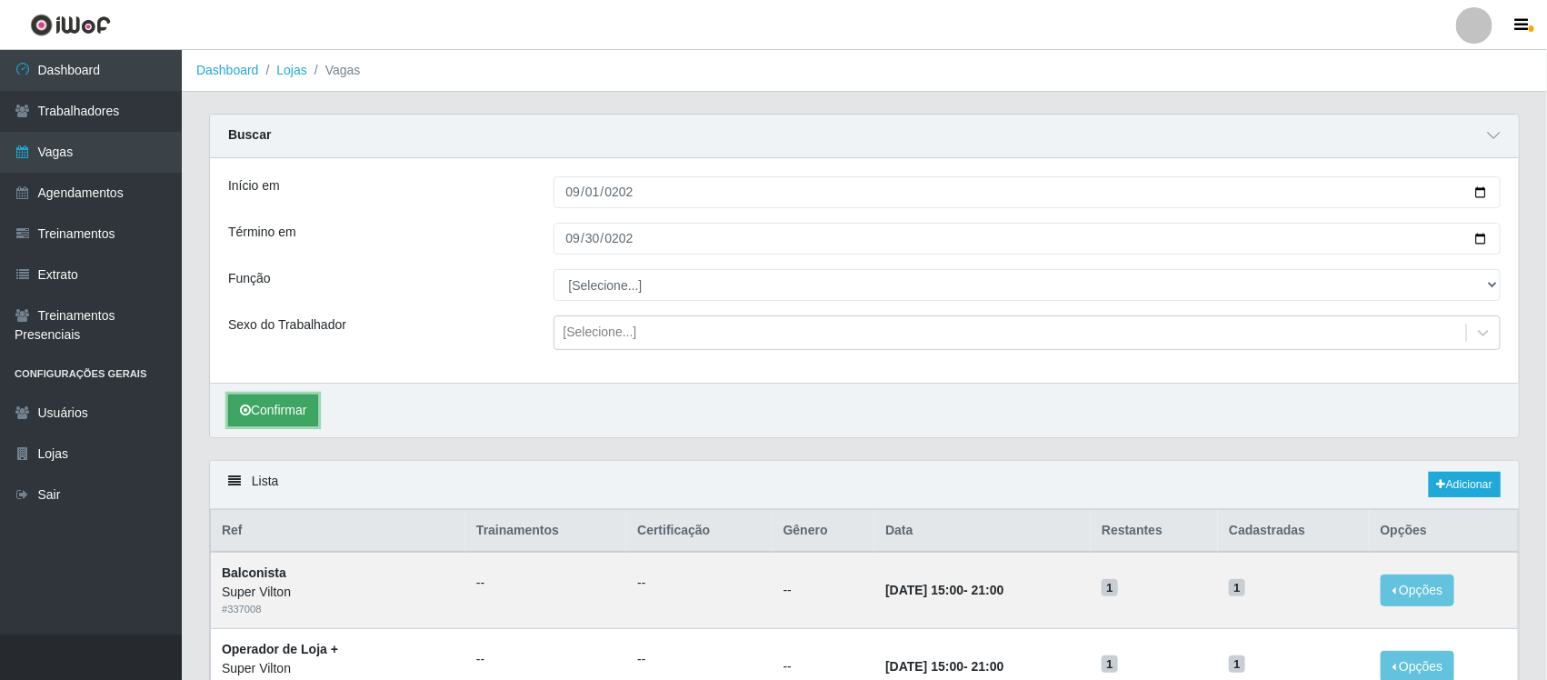
click at [282, 404] on button "Confirmar" at bounding box center [273, 410] width 90 height 32
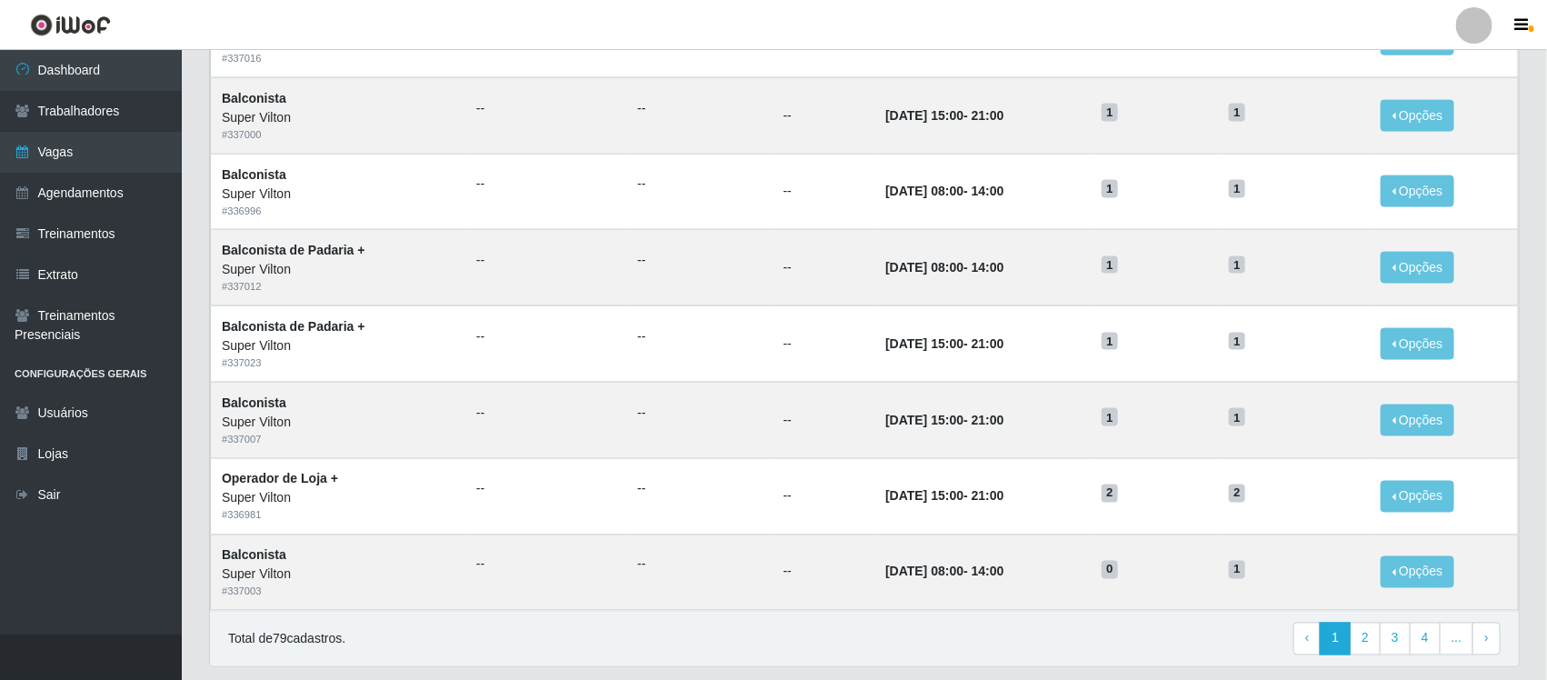
scroll to position [1143, 0]
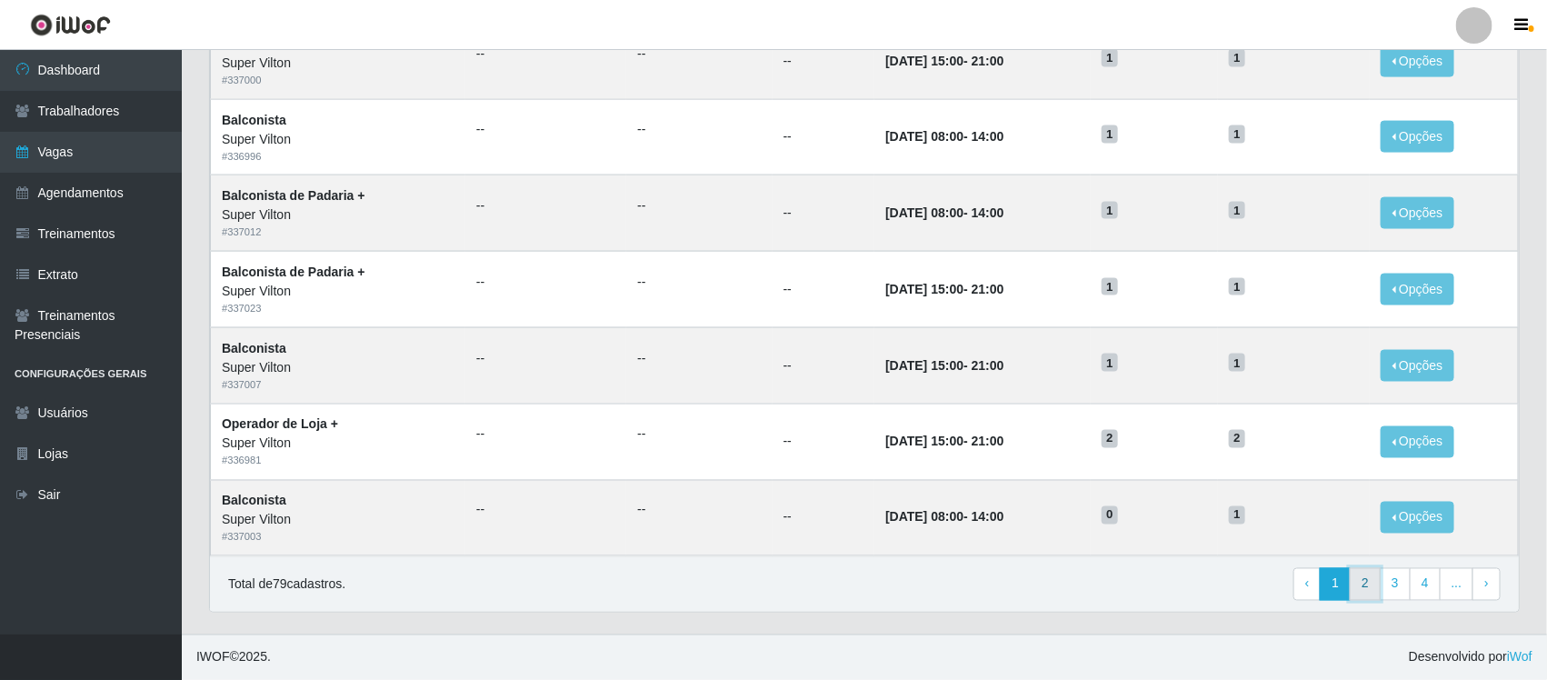
click at [1359, 578] on link "2" at bounding box center [1364, 584] width 31 height 33
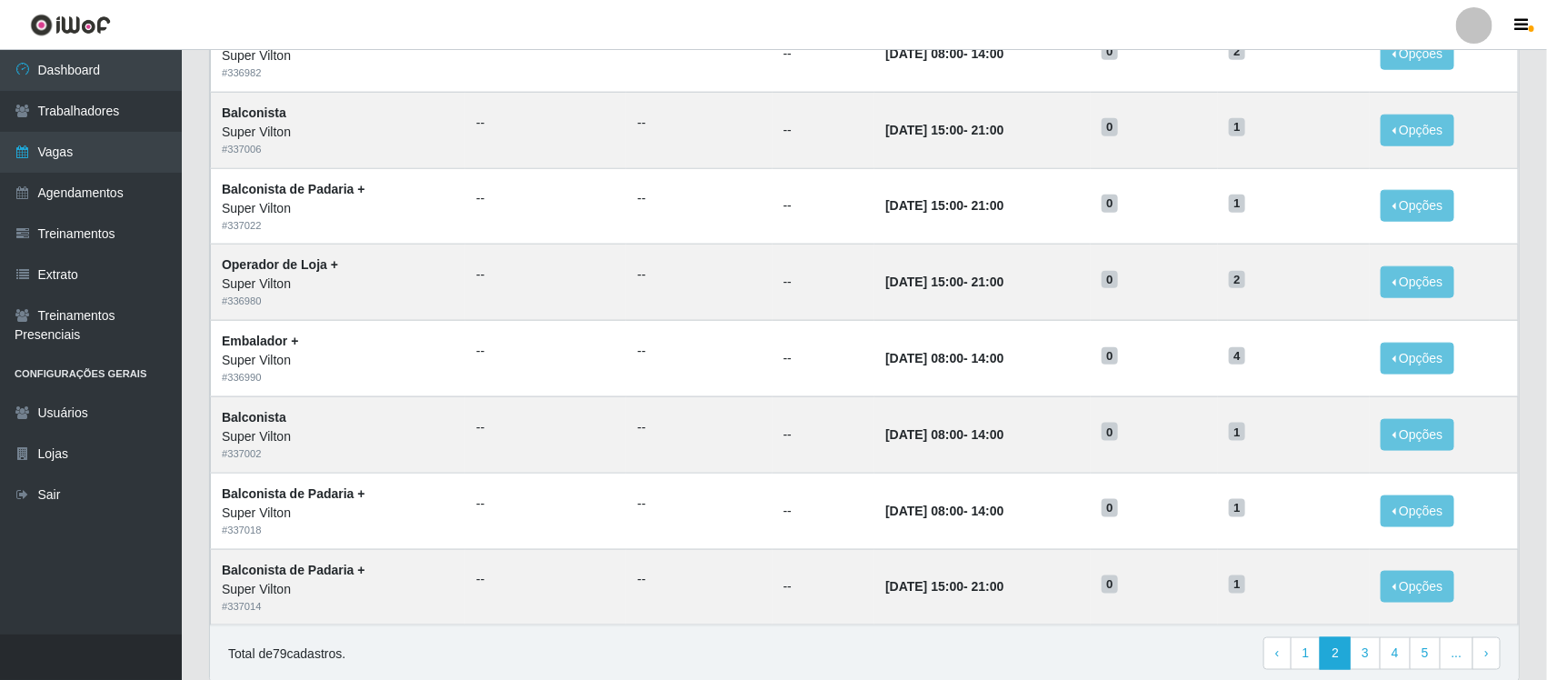
scroll to position [864, 0]
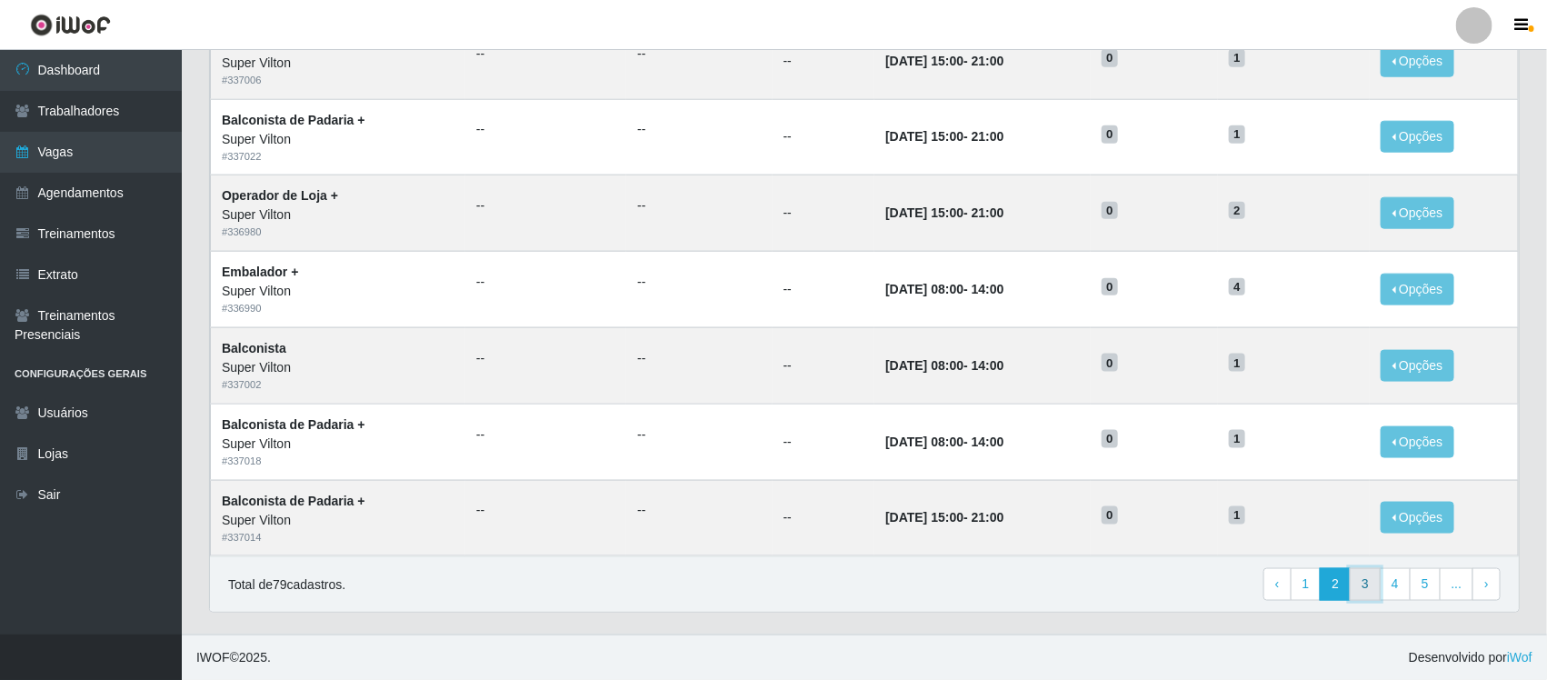
click at [1370, 586] on link "3" at bounding box center [1364, 584] width 31 height 33
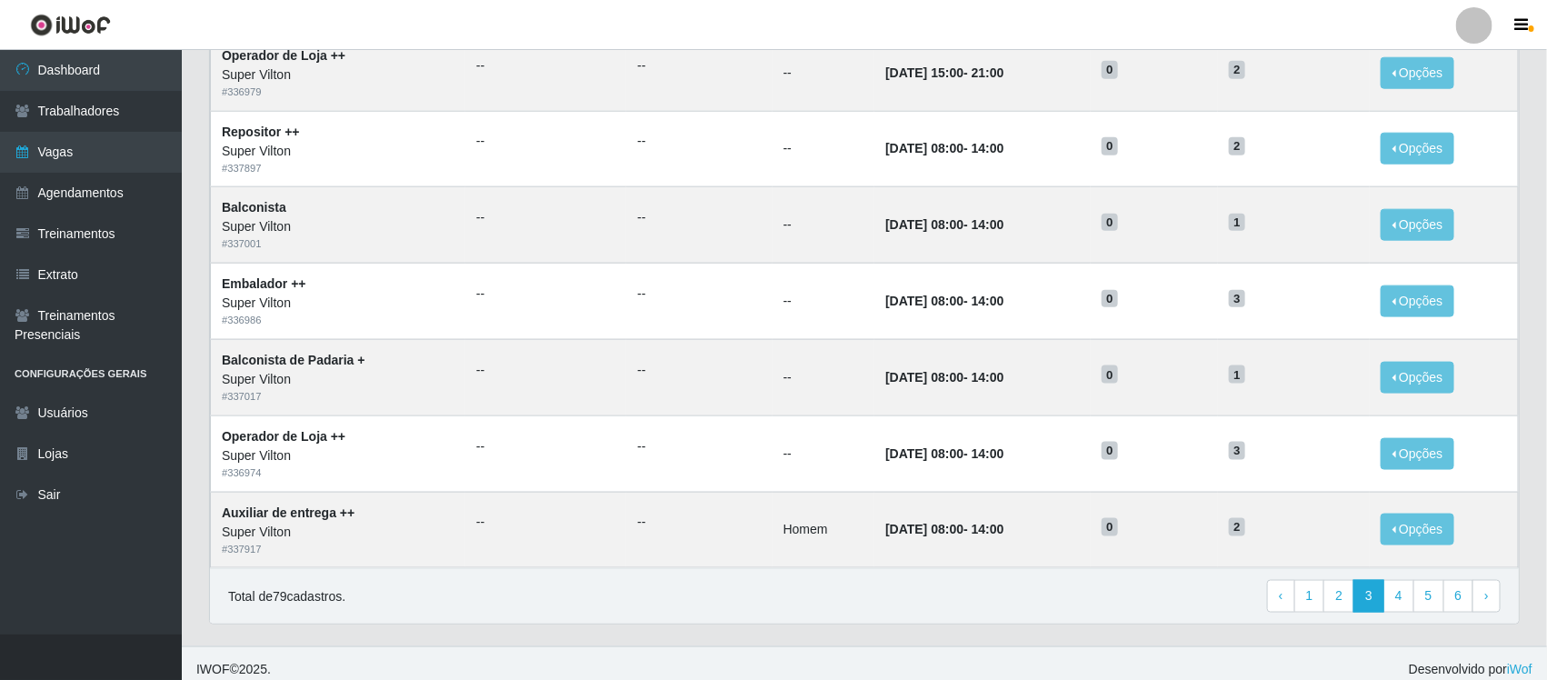
scroll to position [864, 0]
